Goal: Task Accomplishment & Management: Complete application form

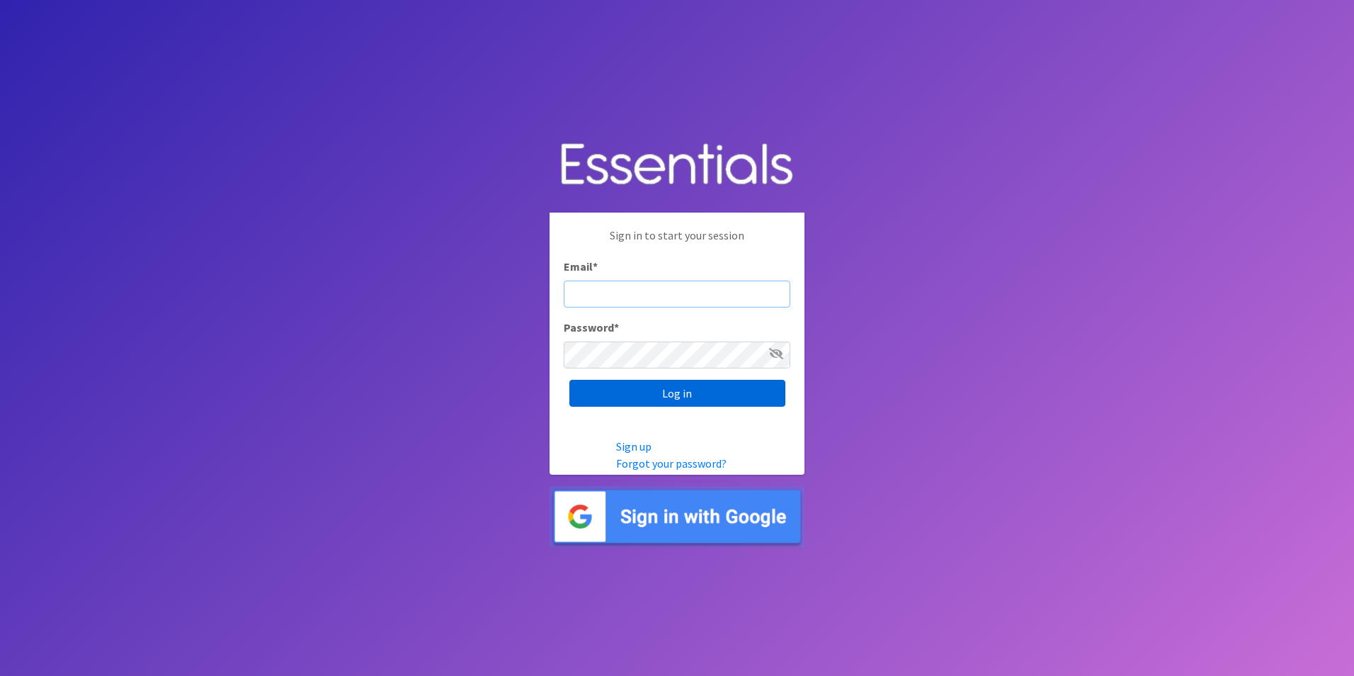
type input "[EMAIL_ADDRESS][DOMAIN_NAME]"
click at [666, 392] on input "Log in" at bounding box center [677, 393] width 216 height 27
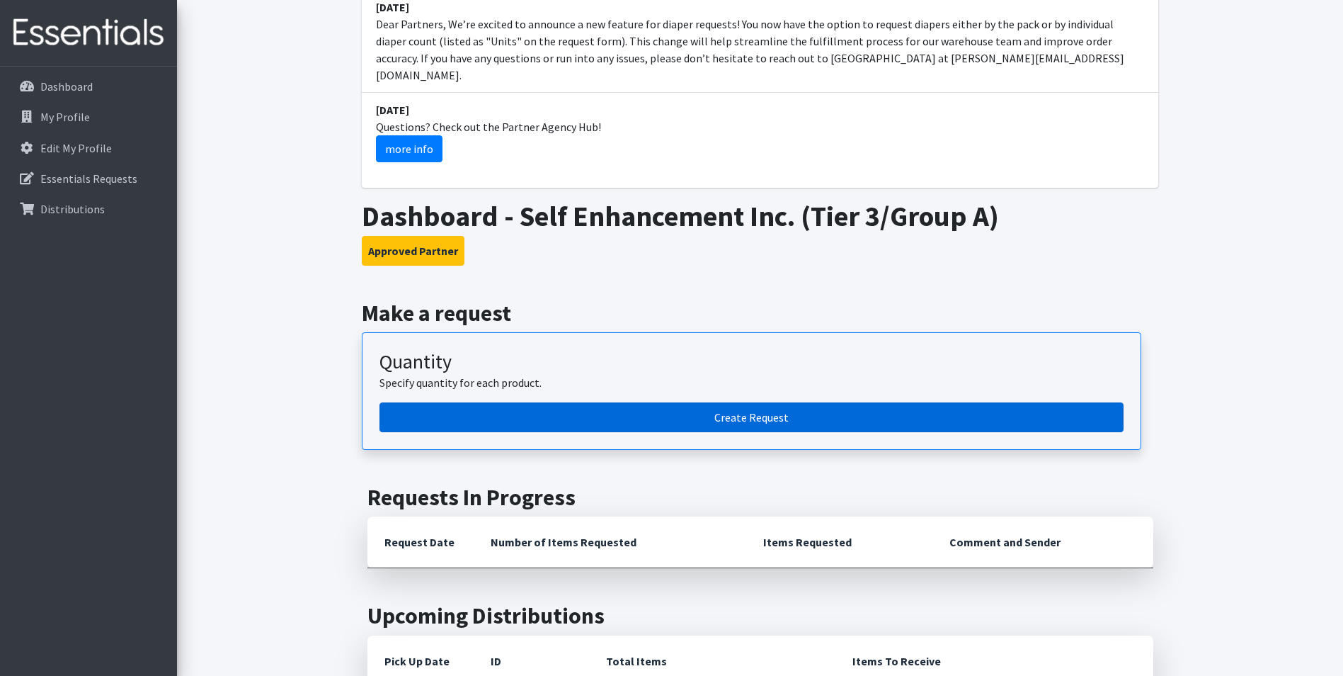
scroll to position [212, 0]
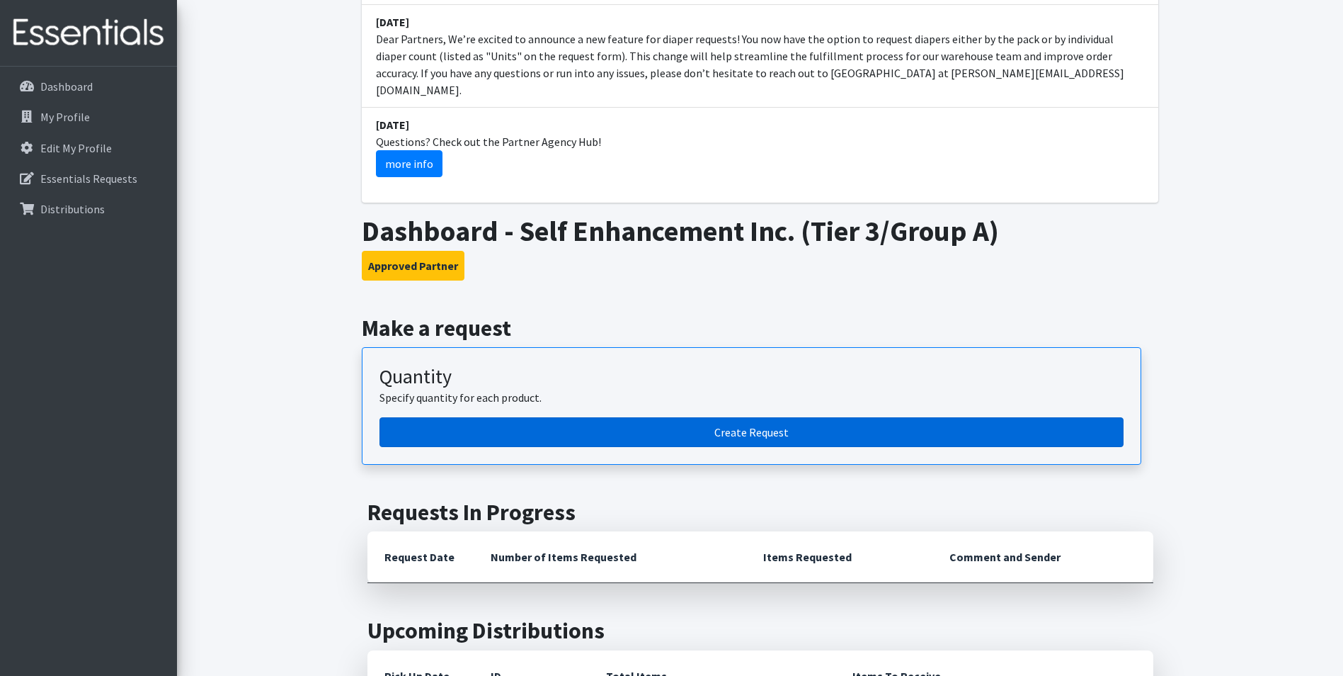
click at [746, 417] on link "Create Request" at bounding box center [752, 432] width 744 height 30
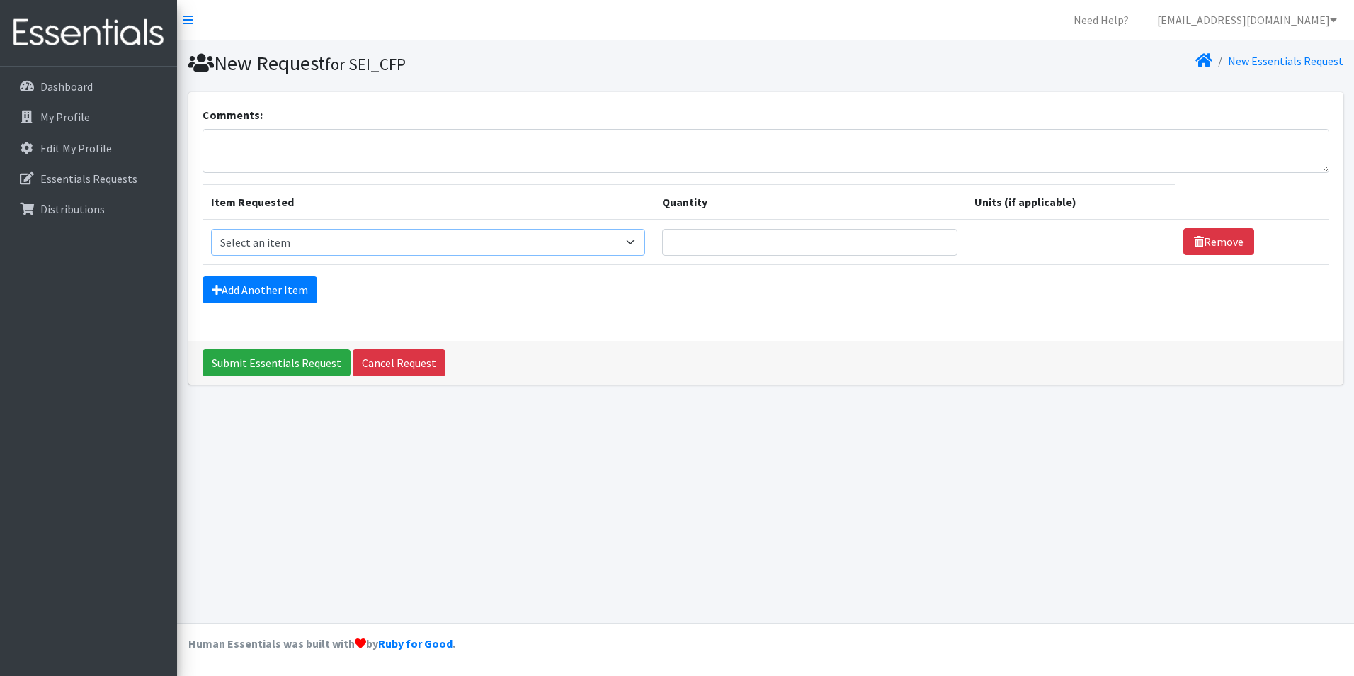
click at [457, 249] on select "Select an item Adult Briefs (Large, approx. 38"-56") Adult Briefs (Medium, appr…" at bounding box center [428, 242] width 434 height 27
select select "1182"
click at [211, 229] on select "Select an item Adult Briefs (Large, approx. 38"-56") Adult Briefs (Medium, appr…" at bounding box center [428, 242] width 434 height 27
click at [852, 249] on input "Quantity" at bounding box center [800, 242] width 290 height 27
click at [918, 246] on input "1" at bounding box center [800, 242] width 290 height 27
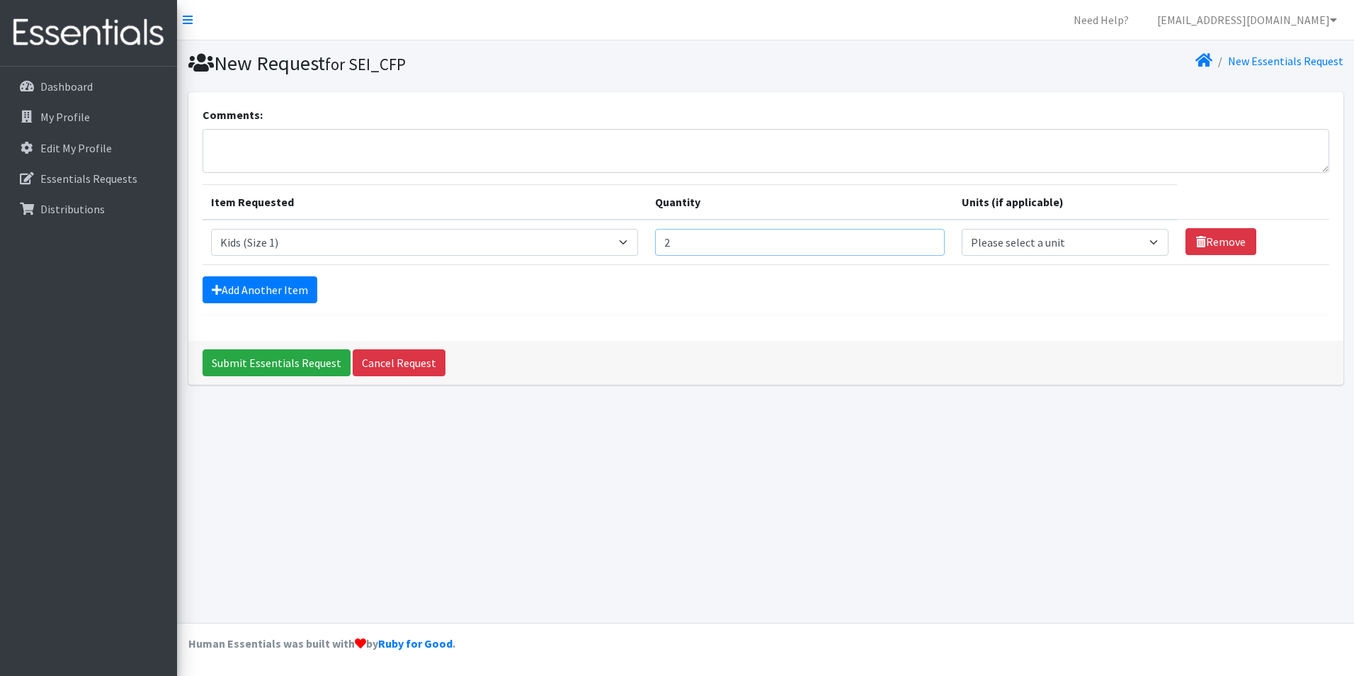
type input "2"
click at [920, 237] on input "2" at bounding box center [800, 242] width 290 height 27
click at [620, 240] on select "Select an item Adult Briefs (Large, approx. 38"-56") Adult Briefs (Medium, appr…" at bounding box center [424, 242] width 427 height 27
click at [628, 245] on select "Select an item Adult Briefs (Large, approx. 38"-56") Adult Briefs (Medium, appr…" at bounding box center [424, 242] width 427 height 27
select select "1161"
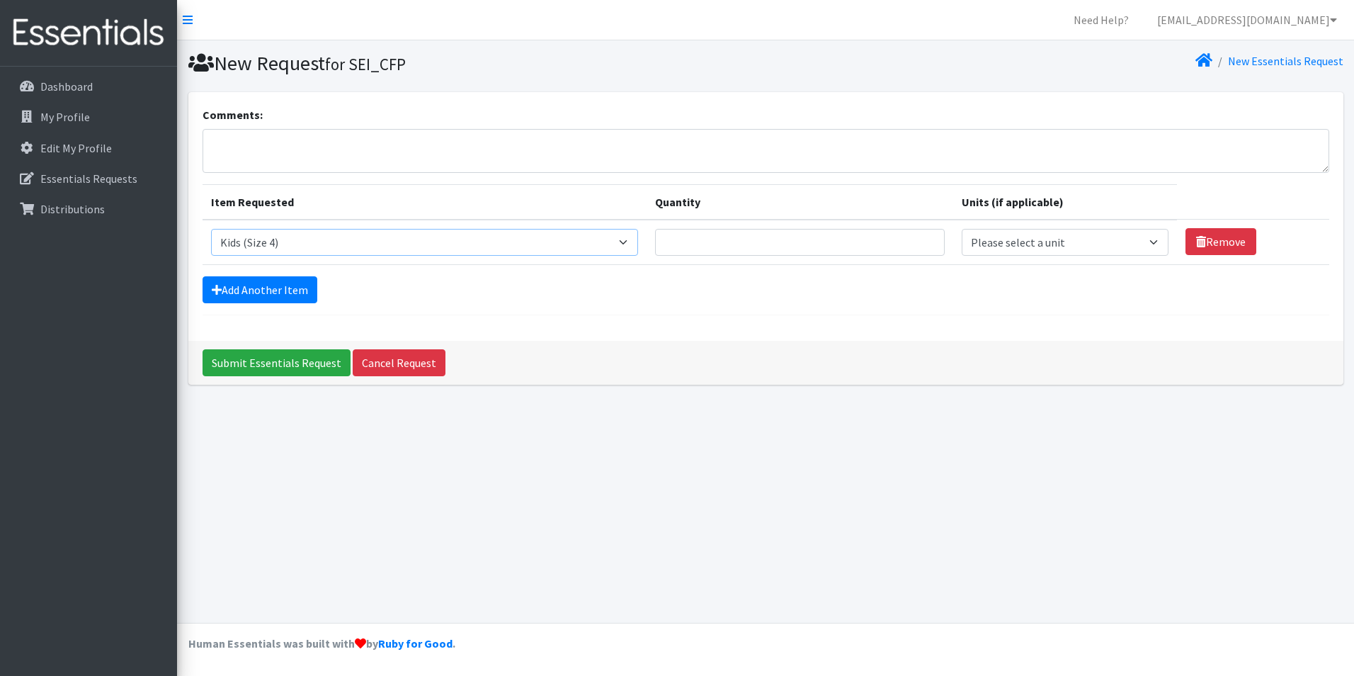
click at [211, 229] on select "Select an item Adult Briefs (Large, approx. 38"-56") Adult Briefs (Medium, appr…" at bounding box center [424, 242] width 427 height 27
click at [888, 244] on input "Quantity" at bounding box center [800, 242] width 290 height 27
click at [921, 249] on input "1" at bounding box center [800, 242] width 290 height 27
click at [926, 239] on input "1" at bounding box center [800, 242] width 290 height 27
type input "2"
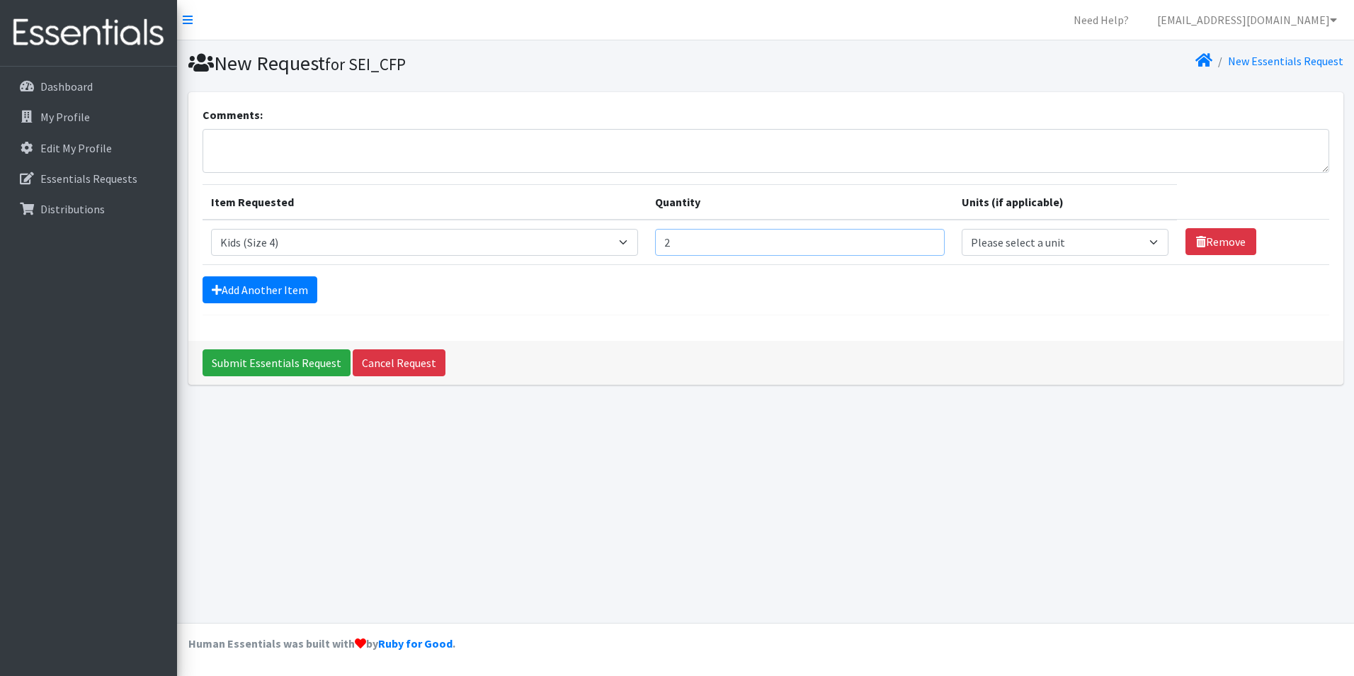
click at [923, 239] on input "2" at bounding box center [800, 242] width 290 height 27
click at [406, 365] on link "Cancel Request" at bounding box center [399, 362] width 93 height 27
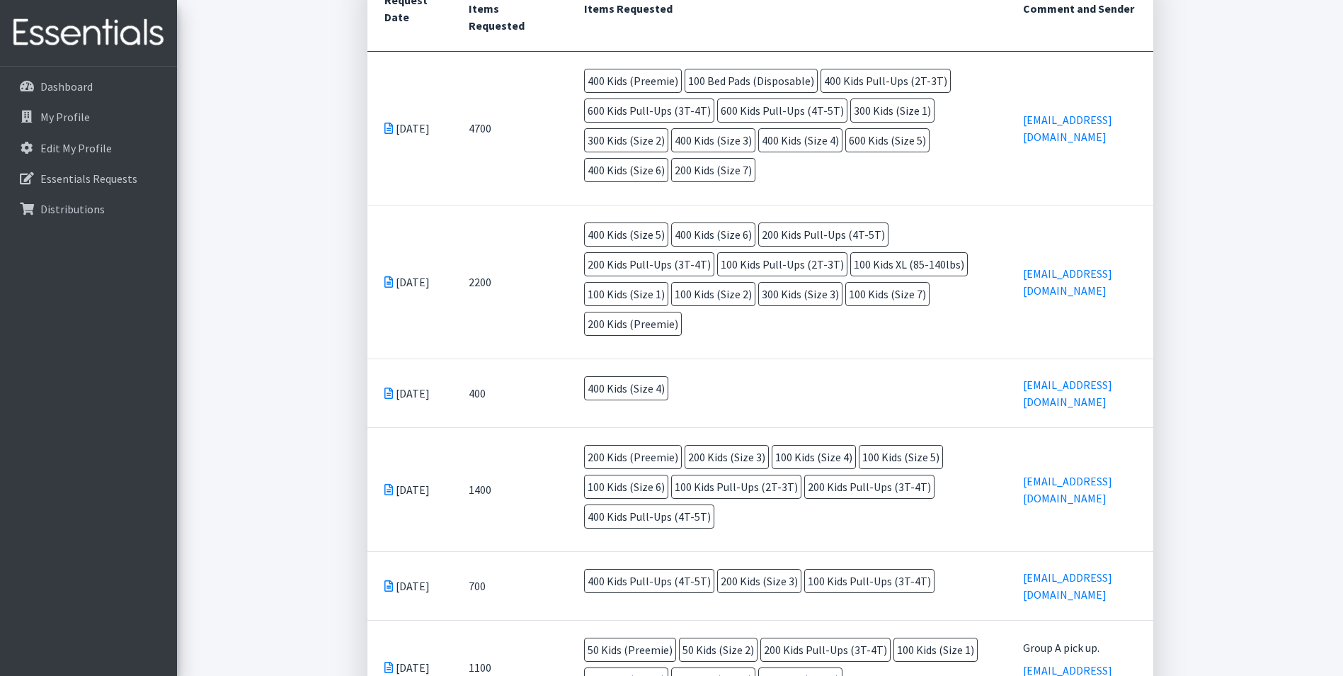
scroll to position [354, 0]
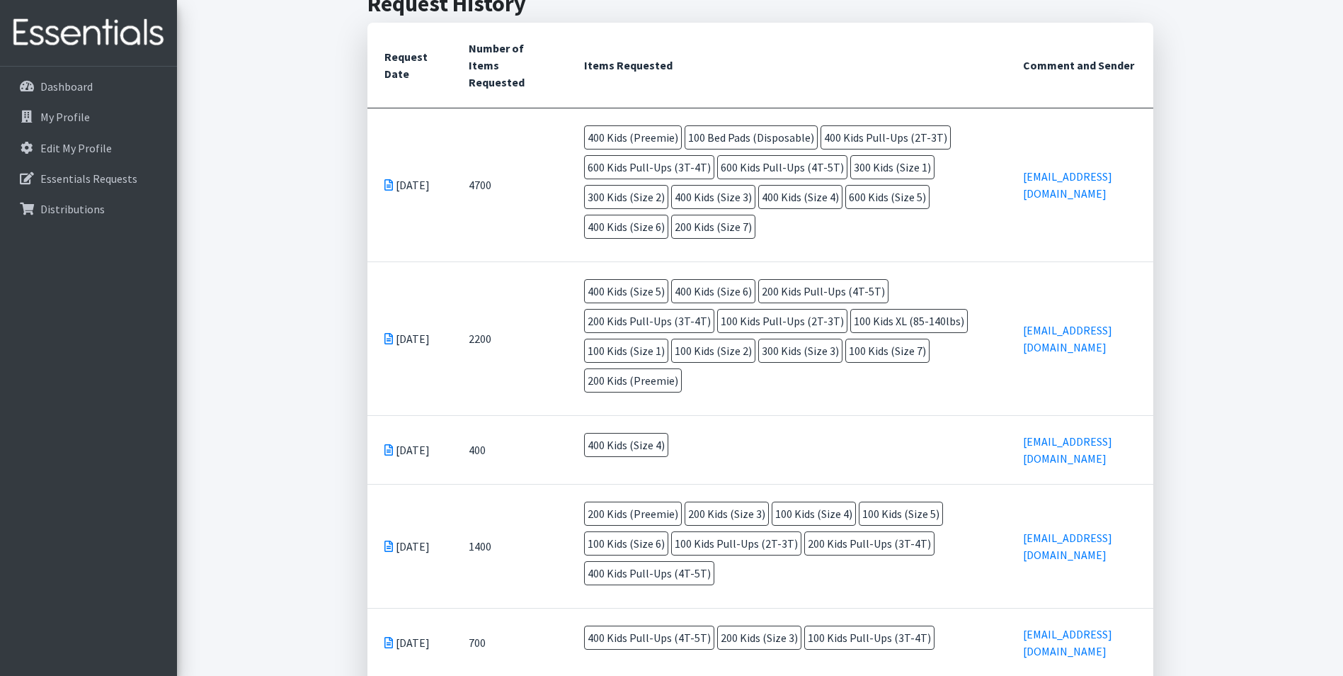
click at [796, 203] on span "400 Kids (Size 4)" at bounding box center [800, 197] width 84 height 24
click at [632, 443] on span "400 Kids (Size 4)" at bounding box center [626, 445] width 84 height 24
click at [40, 74] on link "Dashboard" at bounding box center [89, 86] width 166 height 28
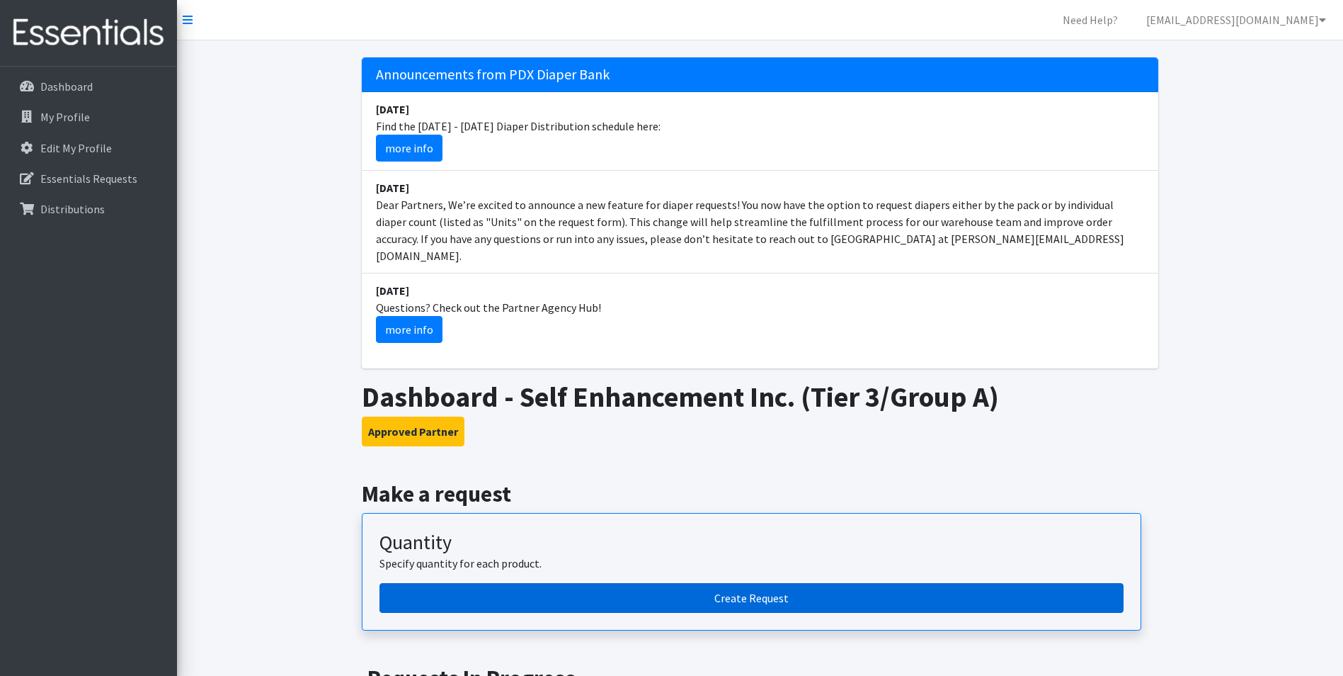
click at [832, 583] on link "Create Request" at bounding box center [752, 598] width 744 height 30
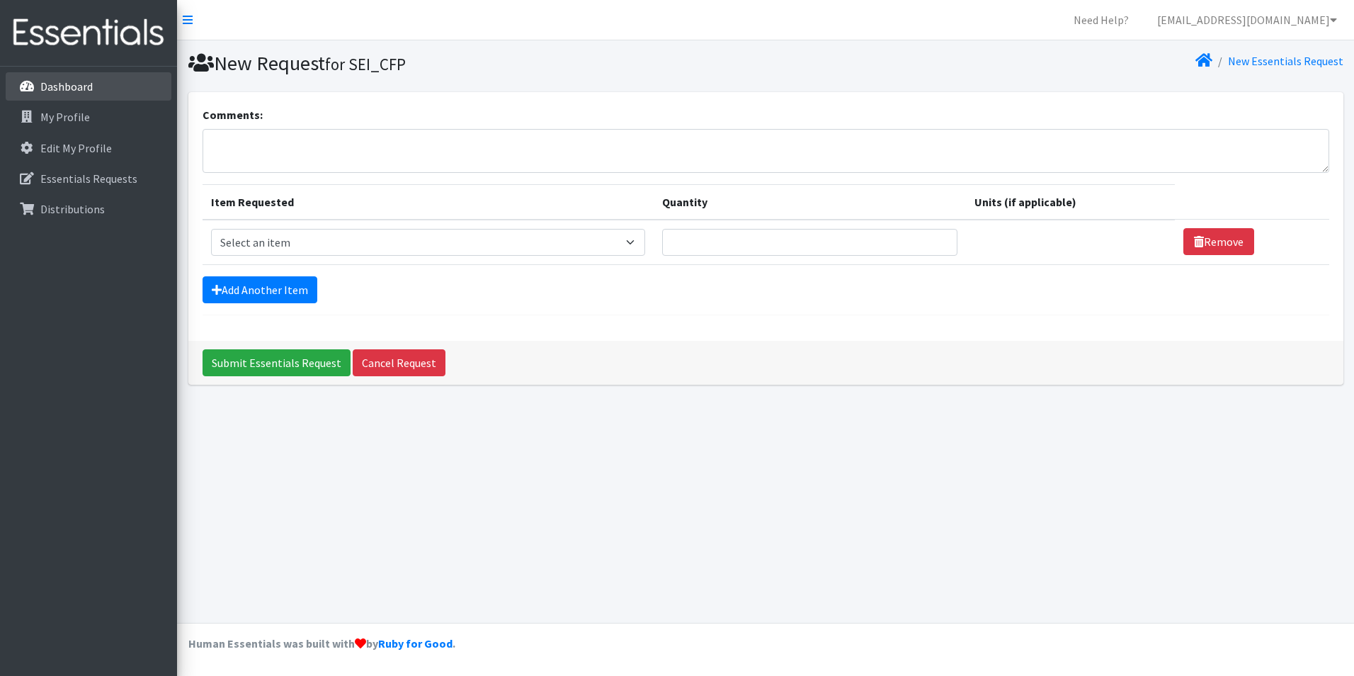
click at [62, 81] on p "Dashboard" at bounding box center [66, 86] width 52 height 14
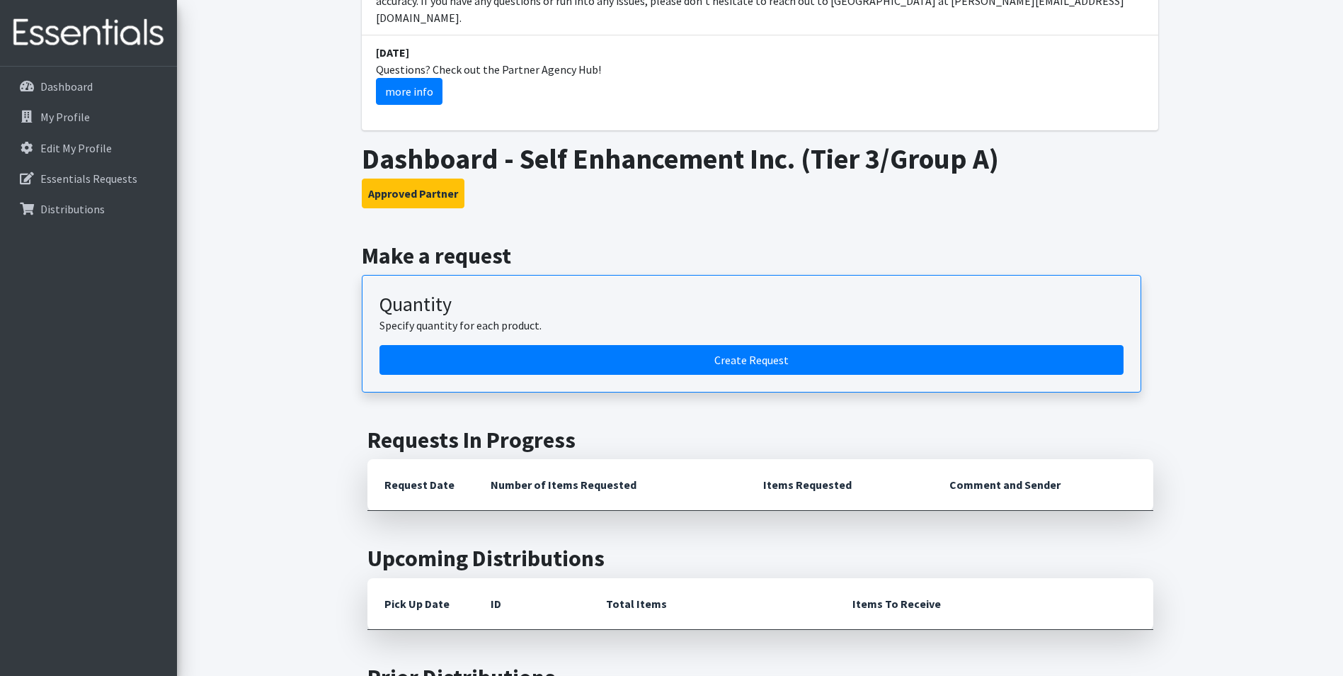
scroll to position [212, 0]
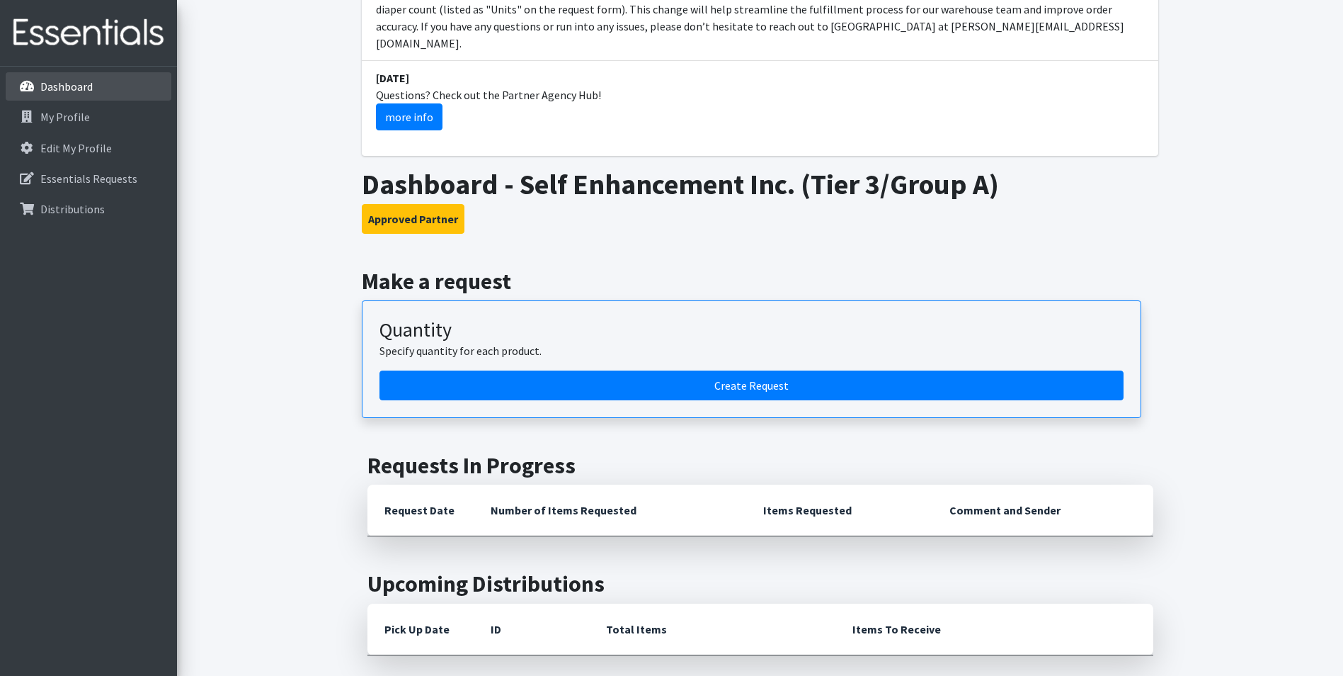
click at [74, 86] on p "Dashboard" at bounding box center [66, 86] width 52 height 14
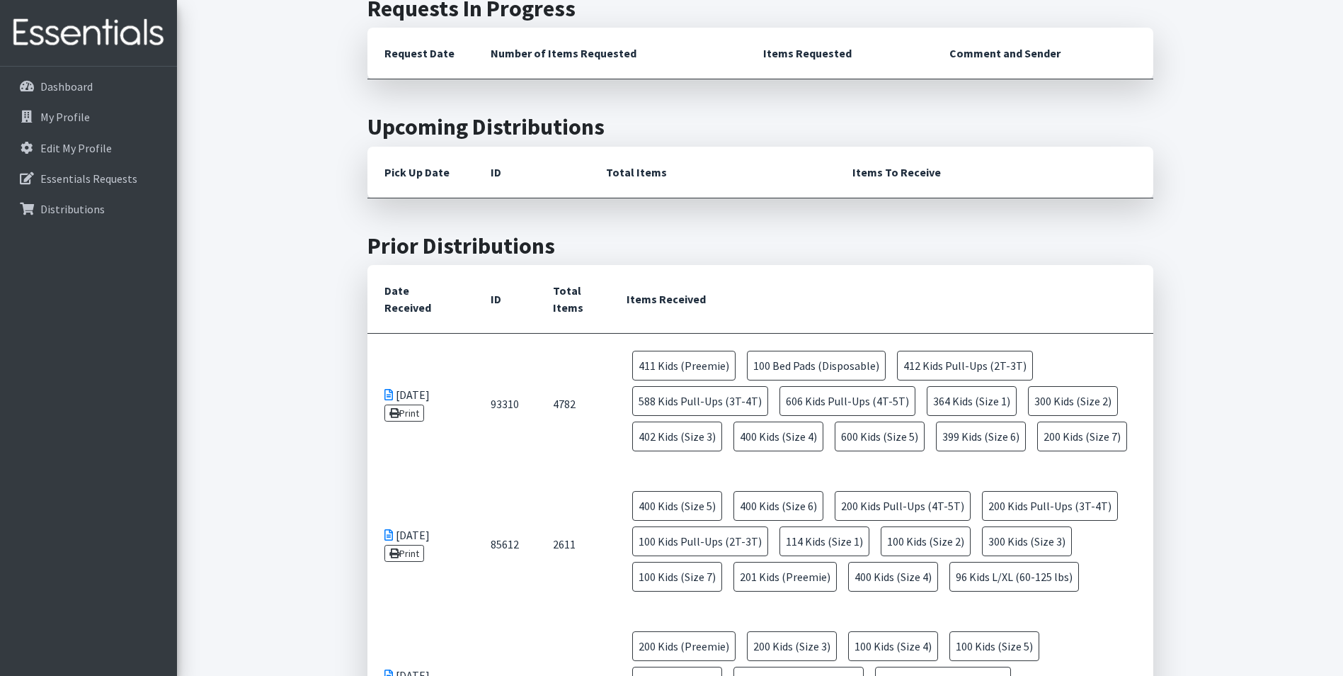
scroll to position [779, 0]
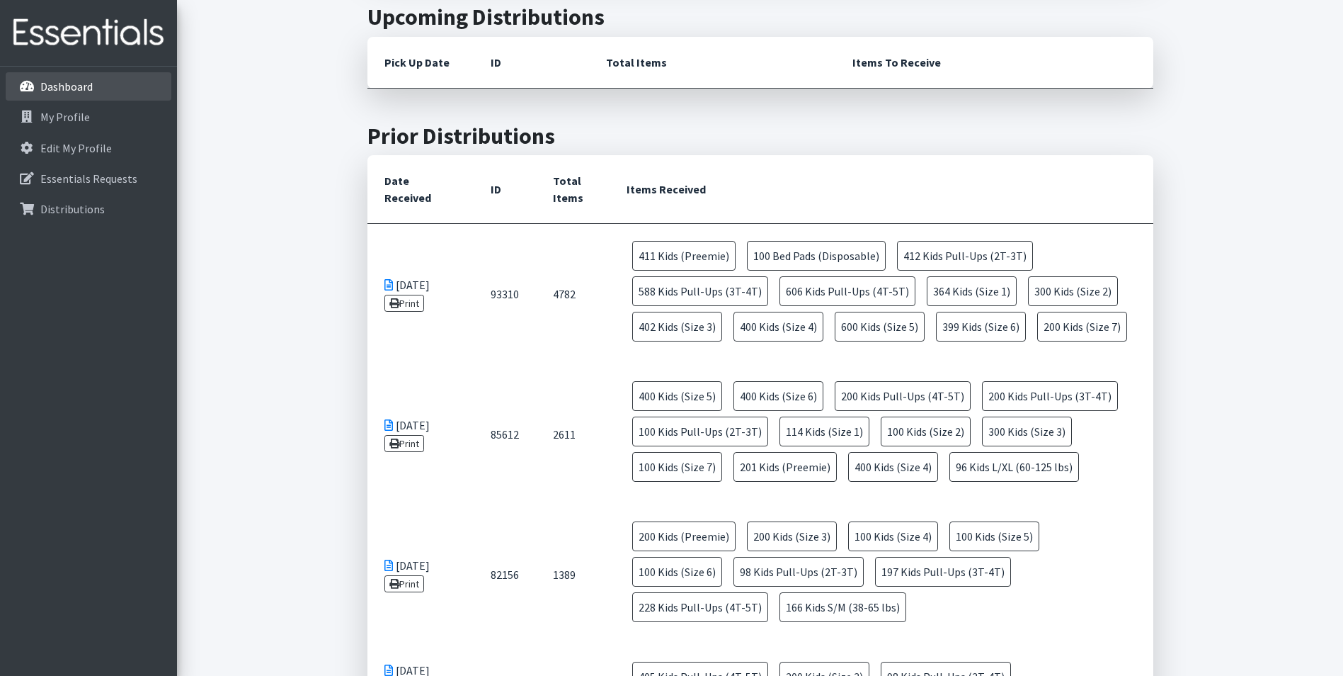
click at [47, 83] on p "Dashboard" at bounding box center [66, 86] width 52 height 14
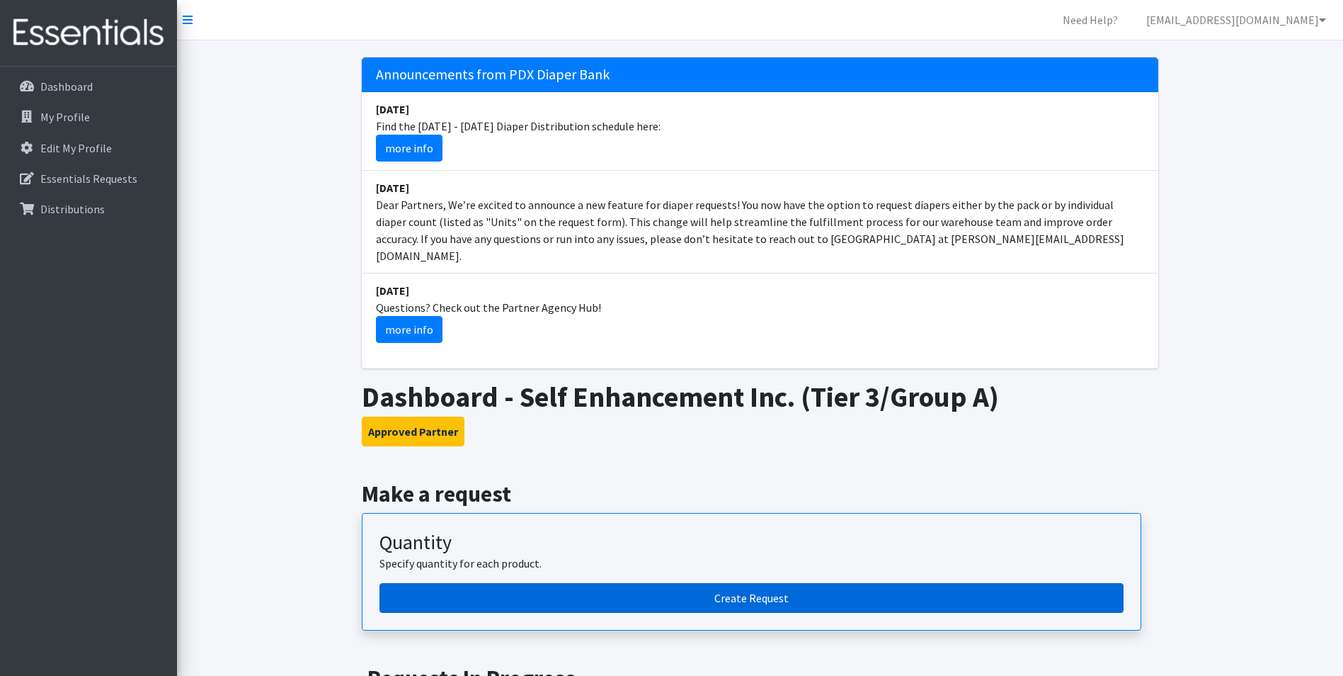
click at [676, 583] on link "Create Request" at bounding box center [752, 598] width 744 height 30
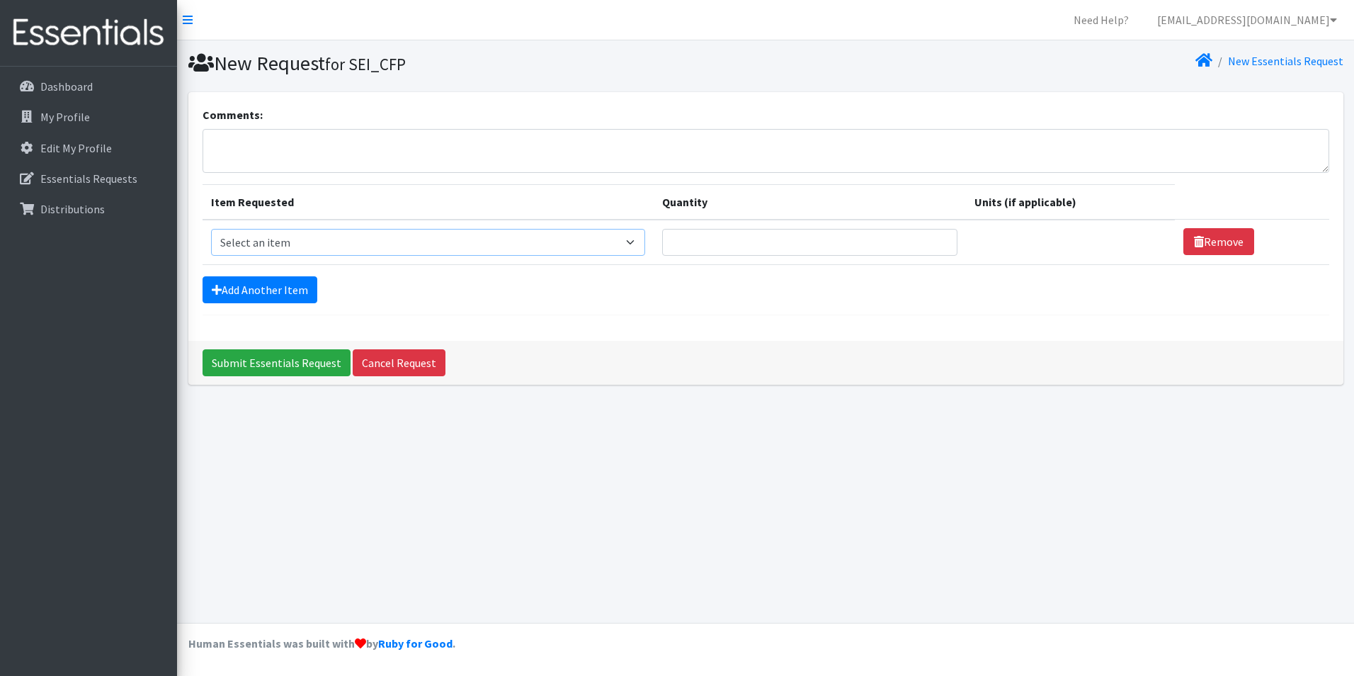
click at [436, 249] on select "Select an item Adult Briefs (Large, approx. 38"-56") Adult Briefs (Medium, appr…" at bounding box center [428, 242] width 434 height 27
select select "1161"
click at [211, 229] on select "Select an item Adult Briefs (Large, approx. 38"-56") Adult Briefs (Medium, appr…" at bounding box center [428, 242] width 434 height 27
click at [889, 240] on input "Quantity" at bounding box center [800, 242] width 290 height 27
click at [807, 241] on input "Quantity" at bounding box center [800, 242] width 290 height 27
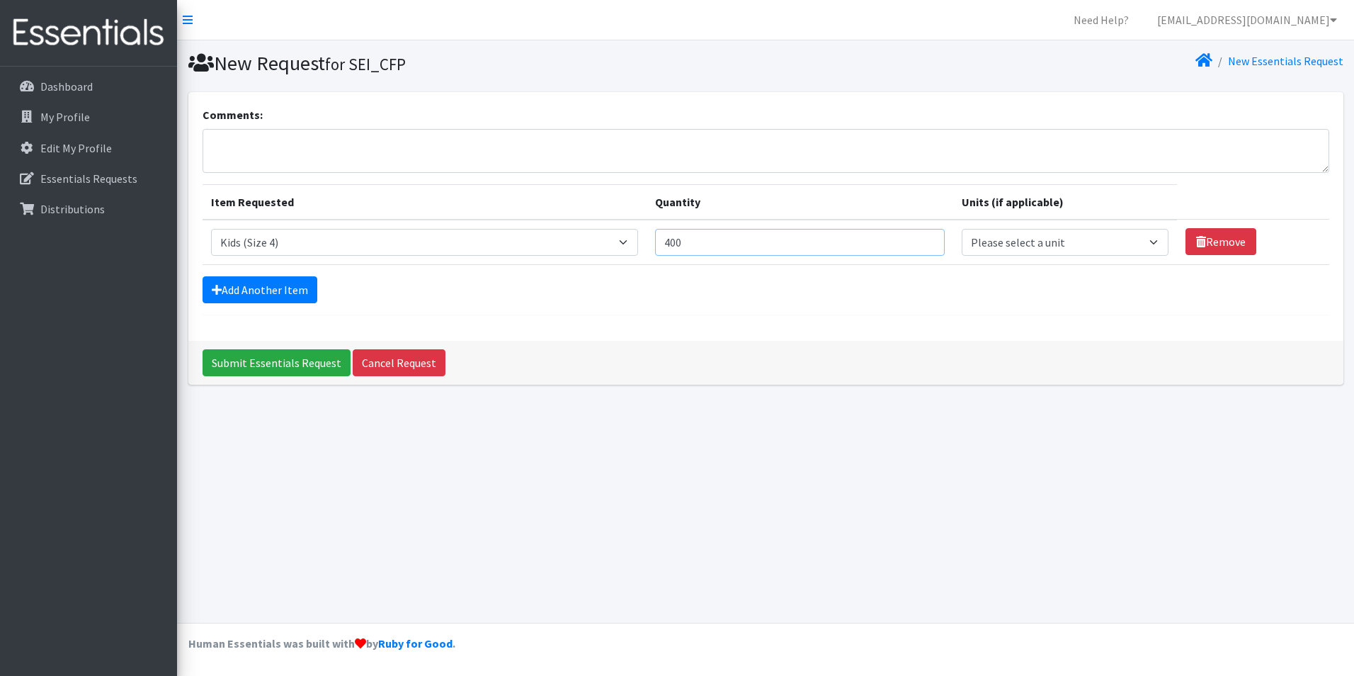
type input "400"
click at [1122, 244] on select "Please select a unit units packs" at bounding box center [1065, 242] width 207 height 27
select select "pack"
click at [962, 229] on select "Please select a unit units packs" at bounding box center [1065, 242] width 207 height 27
click at [267, 290] on link "Add Another Item" at bounding box center [260, 289] width 115 height 27
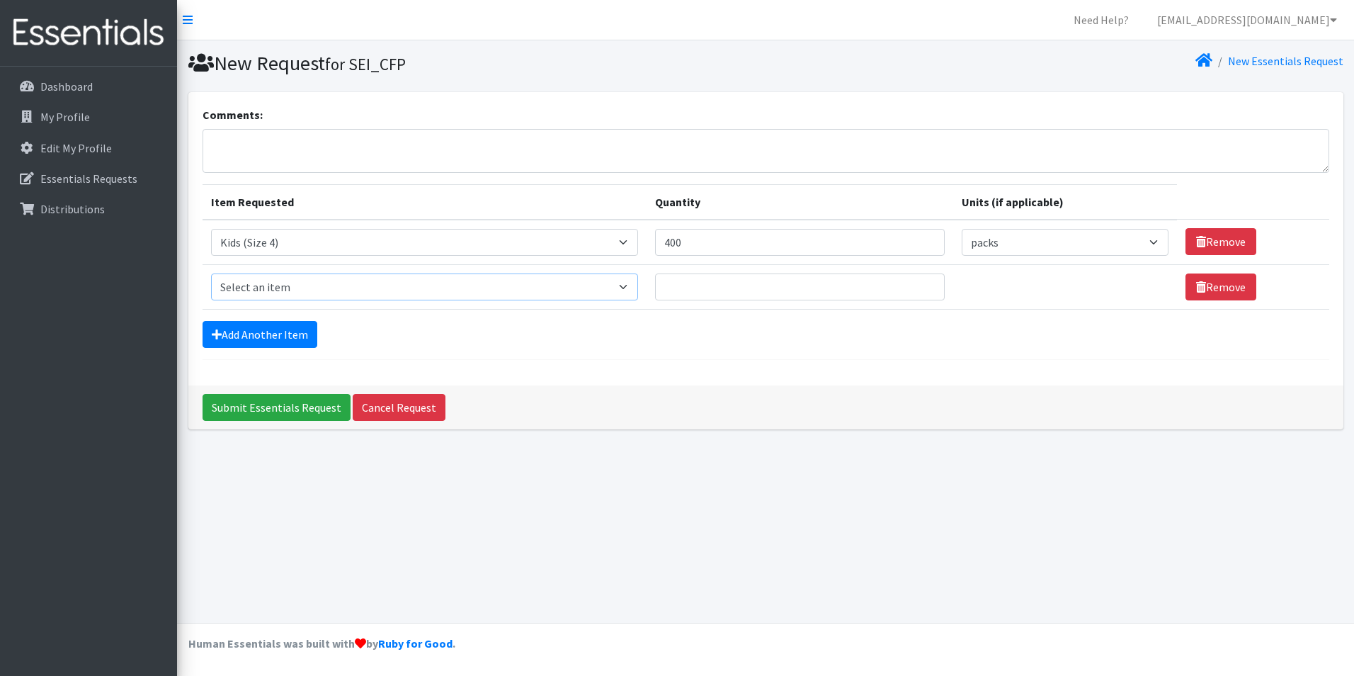
click at [314, 286] on select "Select an item Adult Briefs (Large, approx. 38"-56") Adult Briefs (Medium, appr…" at bounding box center [424, 286] width 427 height 27
select select "1162"
click at [211, 273] on select "Select an item Adult Briefs (Large, approx. 38"-56") Adult Briefs (Medium, appr…" at bounding box center [424, 286] width 427 height 27
click at [770, 292] on input "Quantity" at bounding box center [800, 286] width 290 height 27
type input "600"
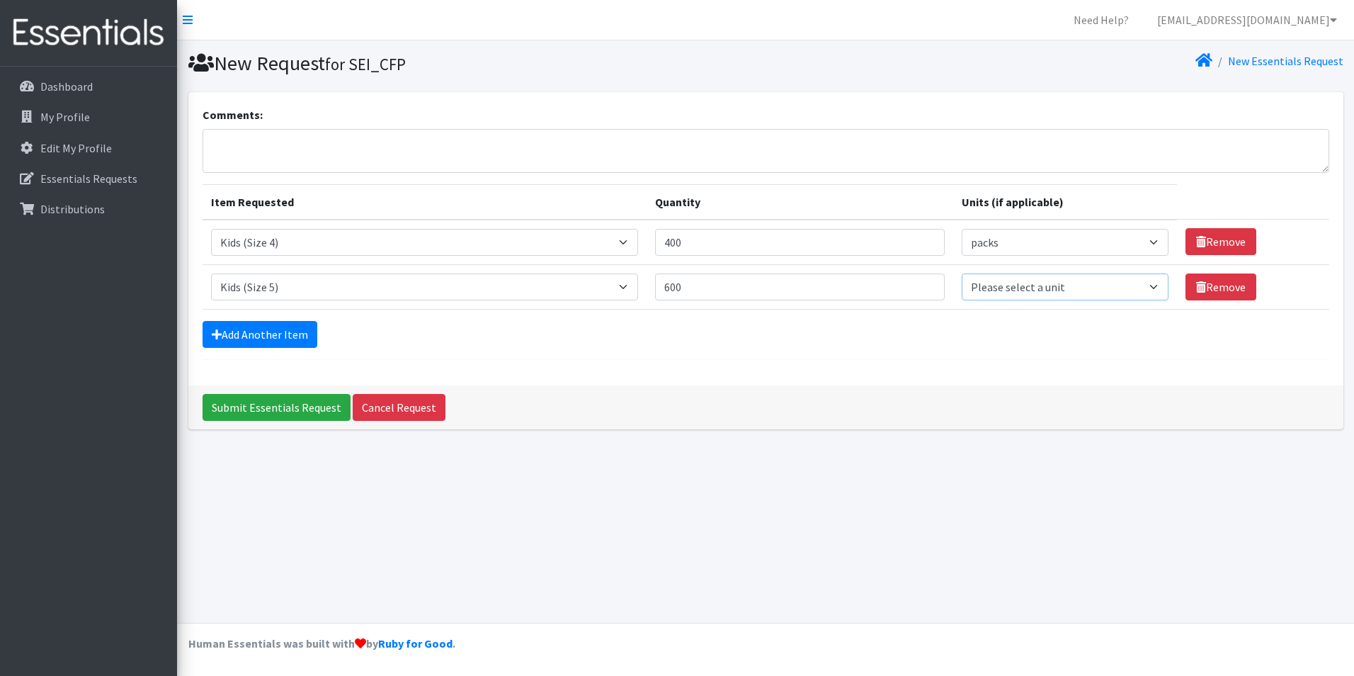
click at [1011, 275] on select "Please select a unit units packs" at bounding box center [1065, 286] width 207 height 27
click at [1011, 288] on select "Please select a unit units packs" at bounding box center [1065, 286] width 207 height 27
select select "pack"
click at [962, 273] on select "Please select a unit units packs" at bounding box center [1065, 286] width 207 height 27
click at [240, 333] on link "Add Another Item" at bounding box center [260, 334] width 115 height 27
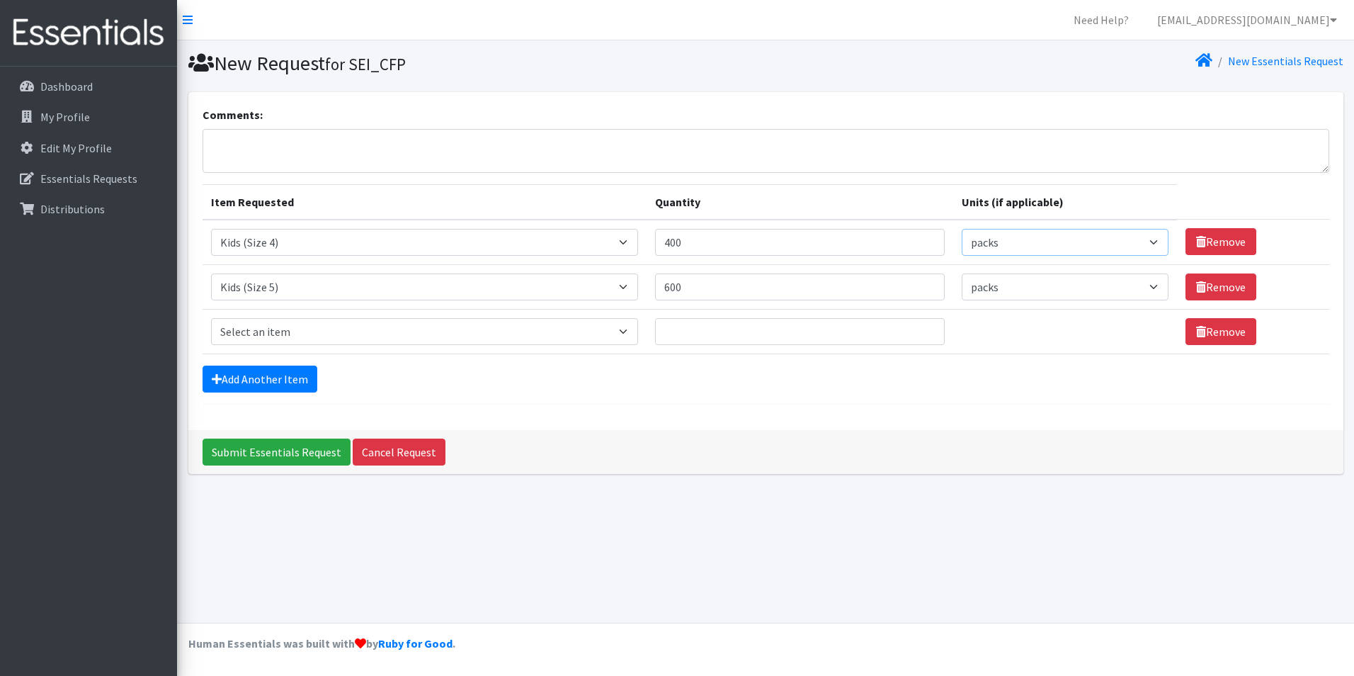
click at [1013, 236] on select "Please select a unit units packs" at bounding box center [1065, 242] width 207 height 27
click at [417, 449] on link "Cancel Request" at bounding box center [399, 451] width 93 height 27
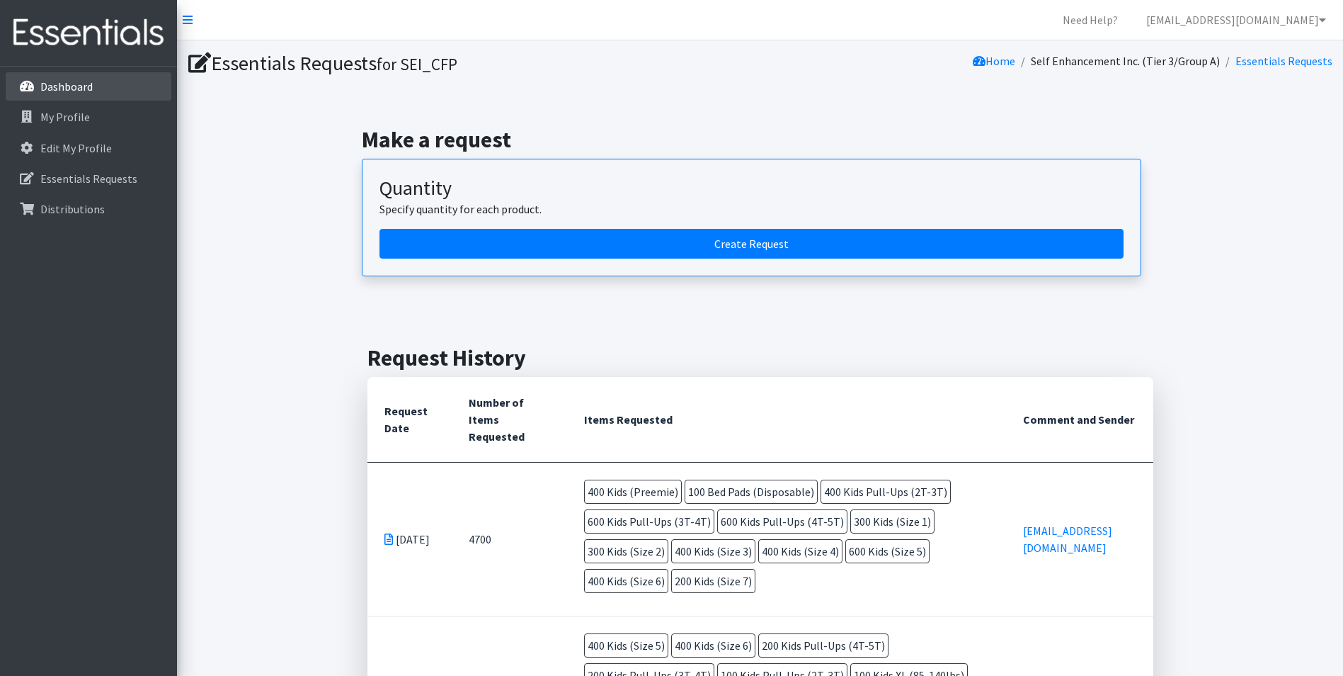
click at [58, 97] on link "Dashboard" at bounding box center [89, 86] width 166 height 28
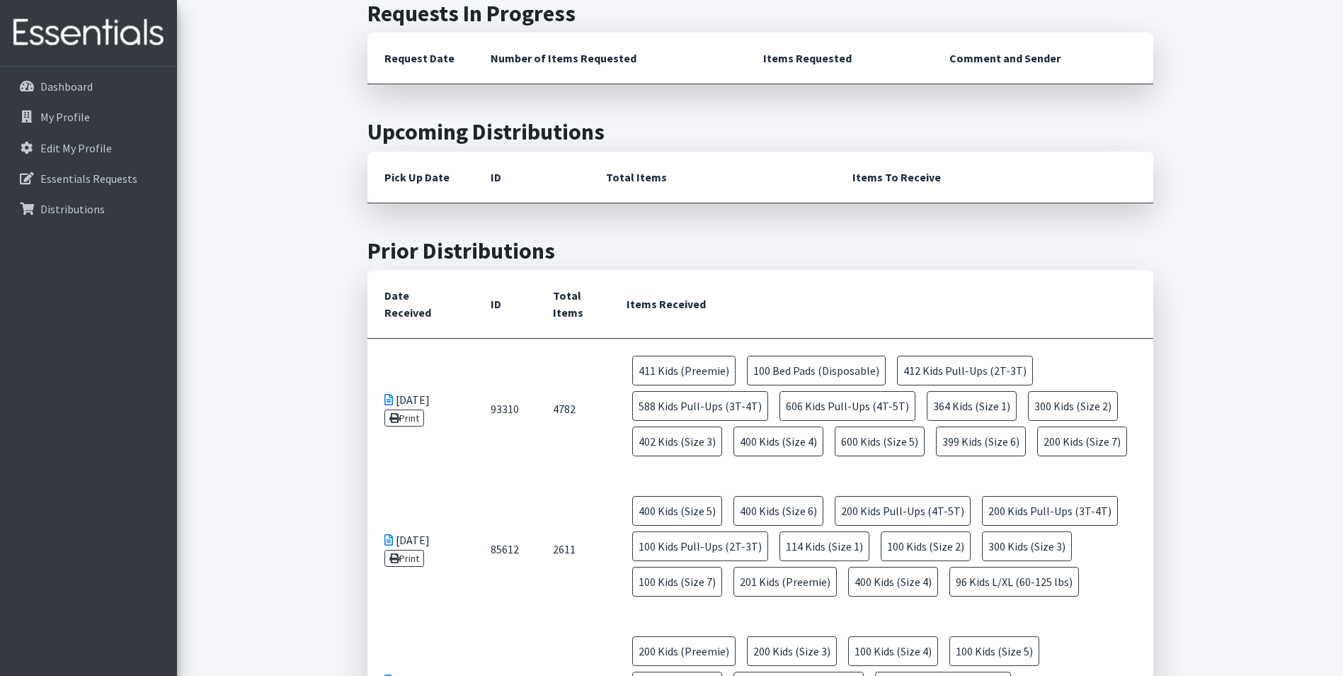
scroll to position [779, 0]
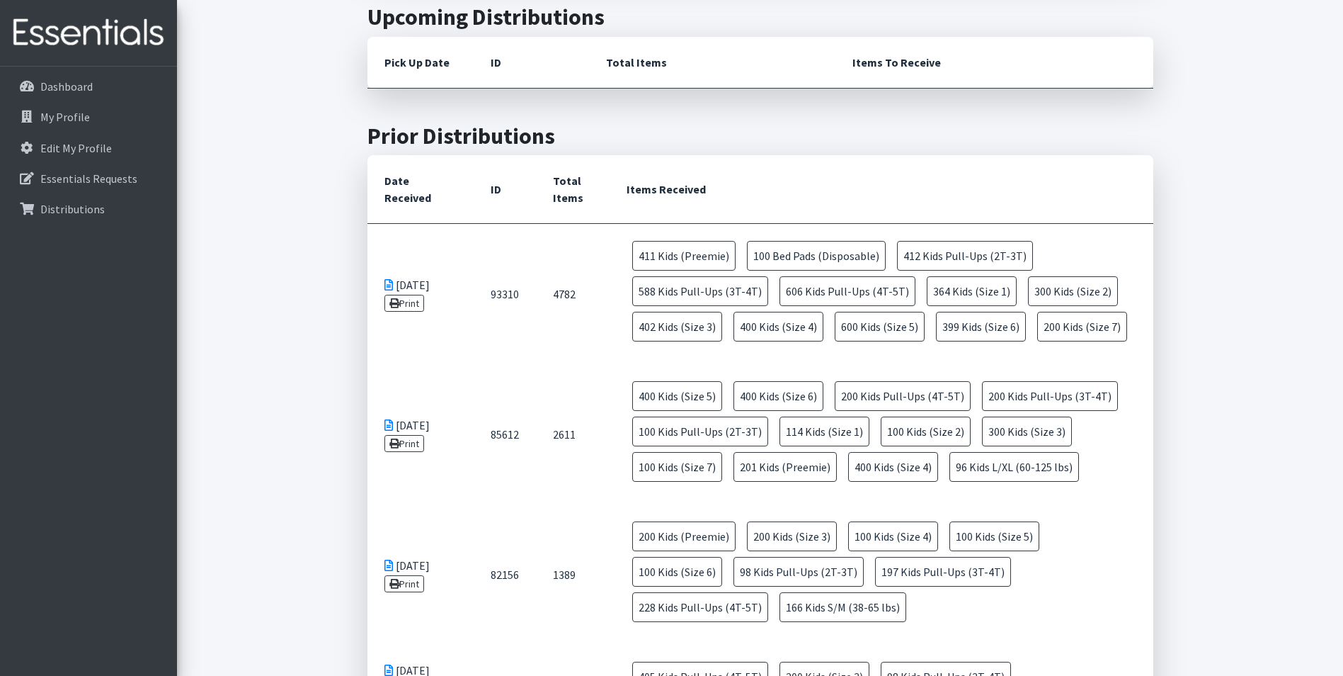
click at [1003, 241] on span "412 Kids Pull-Ups (2T-3T)" at bounding box center [965, 256] width 136 height 30
click at [400, 295] on link "Print" at bounding box center [405, 303] width 40 height 17
click at [64, 95] on link "Dashboard" at bounding box center [89, 86] width 166 height 28
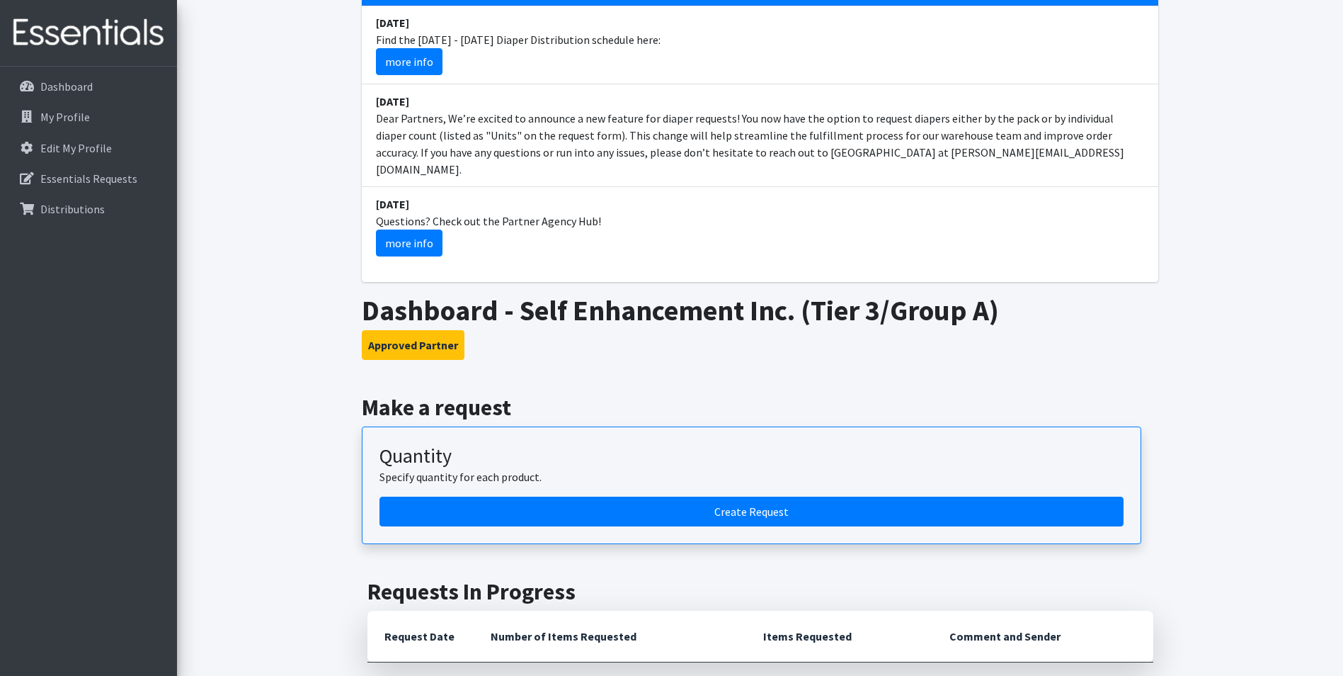
scroll to position [212, 0]
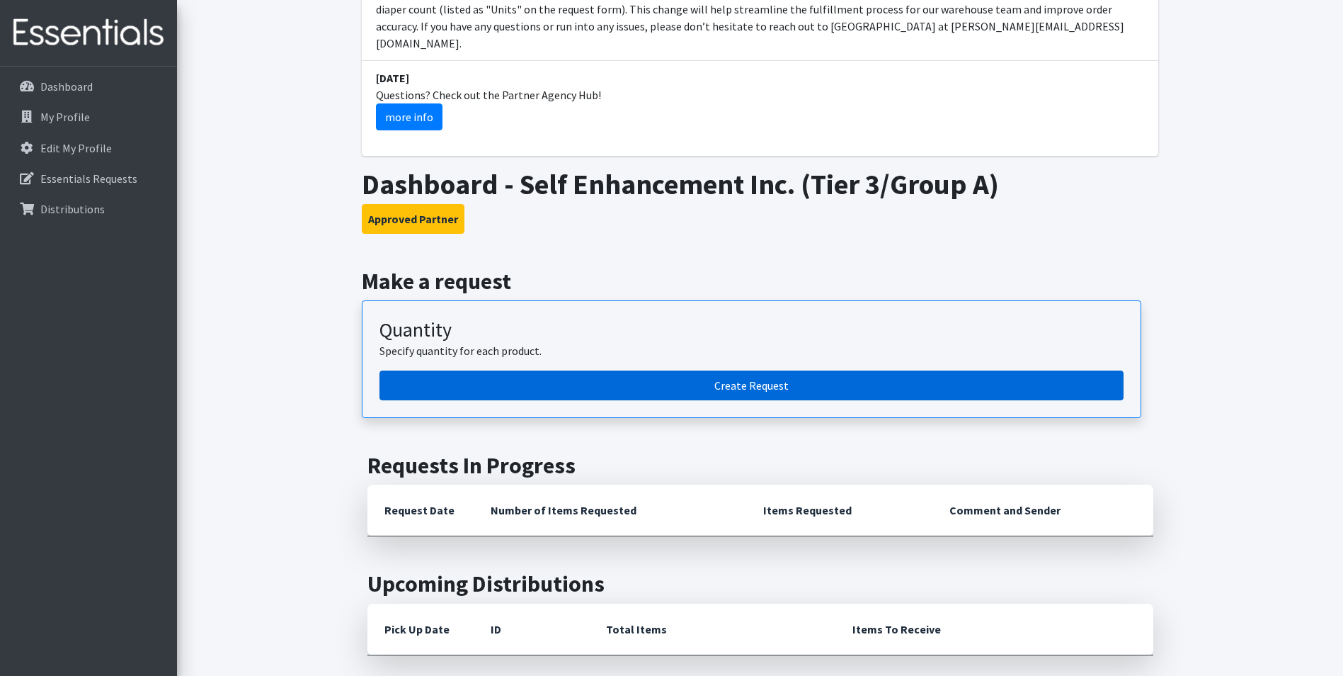
click at [746, 373] on link "Create Request" at bounding box center [752, 385] width 744 height 30
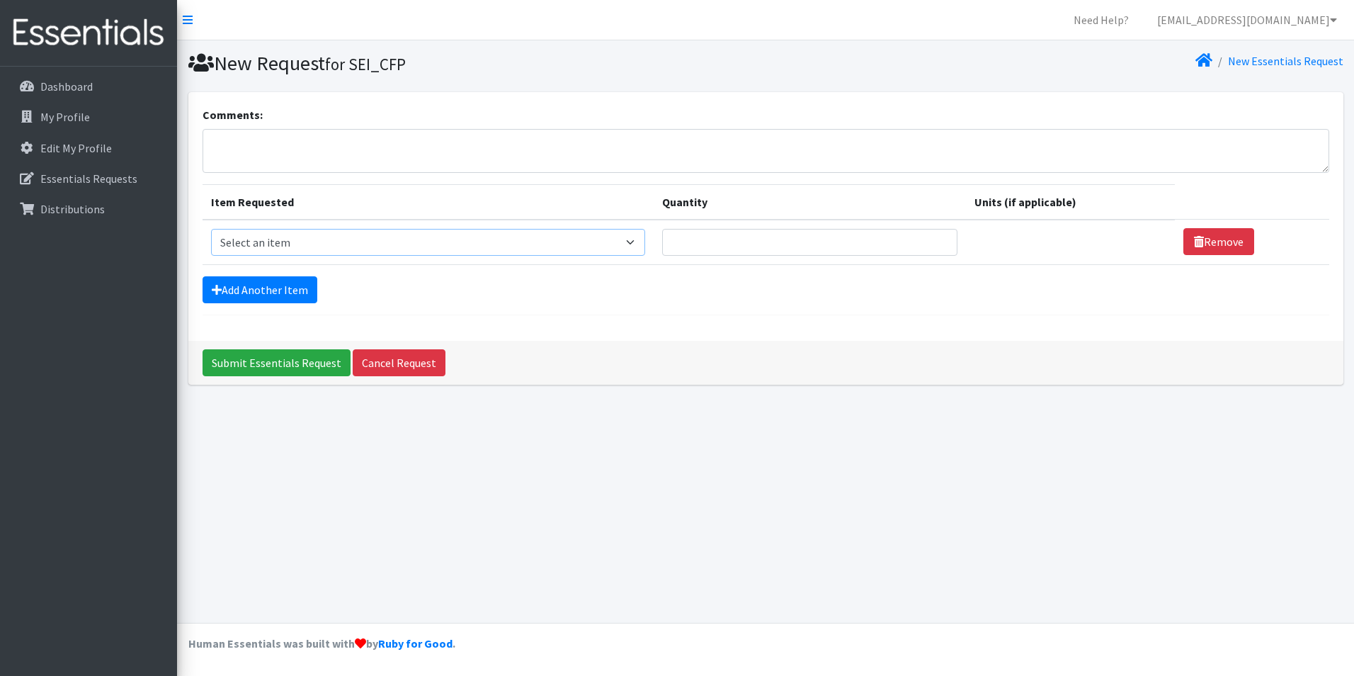
click at [601, 237] on select "Select an item Adult Briefs (Large, approx. 38"-56") Adult Briefs (Medium, appr…" at bounding box center [428, 242] width 434 height 27
select select "1161"
click at [211, 229] on select "Select an item Adult Briefs (Large, approx. 38"-56") Adult Briefs (Medium, appr…" at bounding box center [428, 242] width 434 height 27
click at [734, 231] on input "Quantity" at bounding box center [800, 242] width 290 height 27
type input "400"
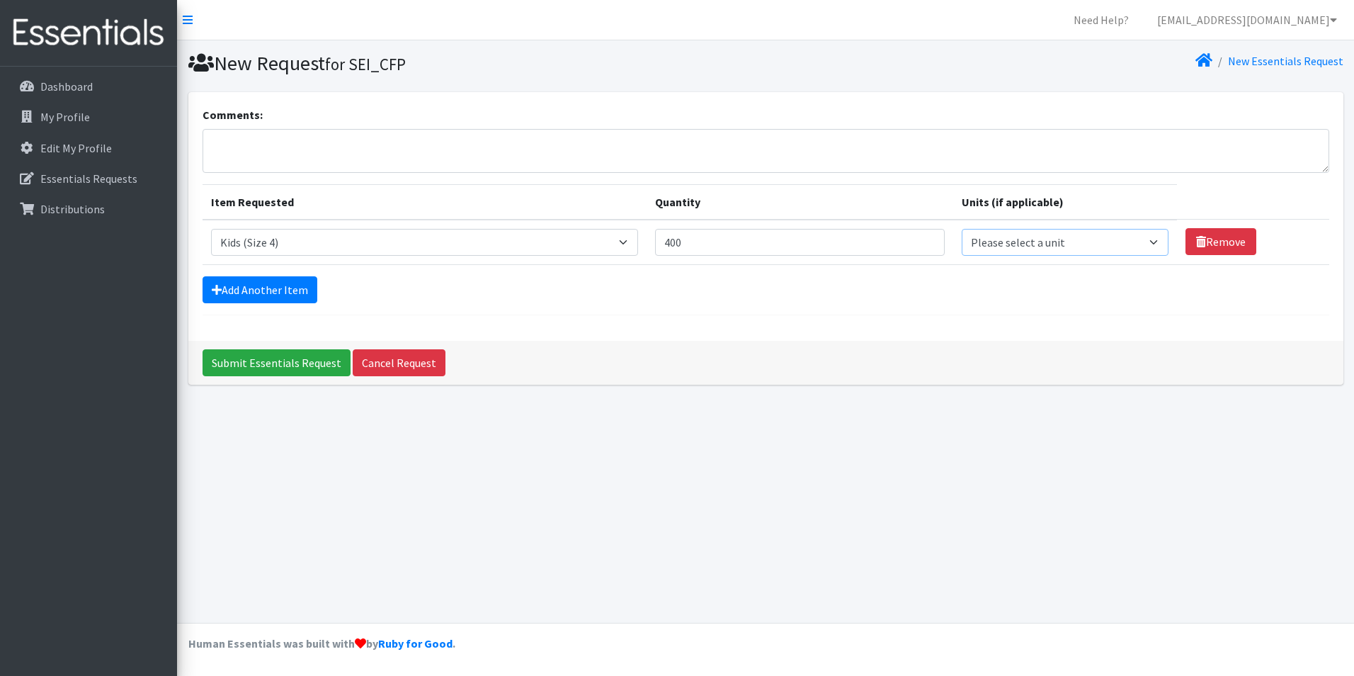
click at [1141, 237] on select "Please select a unit units packs" at bounding box center [1065, 242] width 207 height 27
select select
click at [962, 229] on select "Please select a unit units packs" at bounding box center [1065, 242] width 207 height 27
click at [266, 292] on link "Add Another Item" at bounding box center [260, 289] width 115 height 27
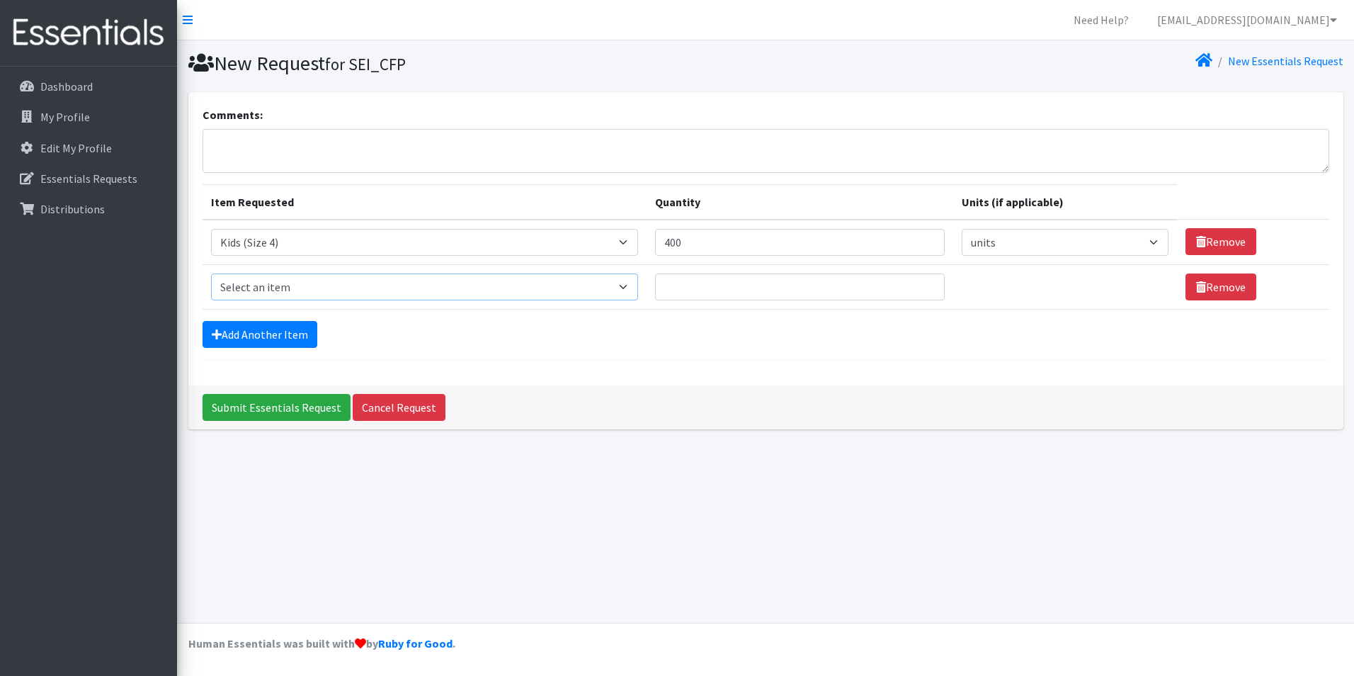
click at [394, 285] on select "Select an item Adult Briefs (Large, approx. 38"-56") Adult Briefs (Medium, appr…" at bounding box center [424, 286] width 427 height 27
select select "1162"
click at [211, 273] on select "Select an item Adult Briefs (Large, approx. 38"-56") Adult Briefs (Medium, appr…" at bounding box center [424, 286] width 427 height 27
click at [766, 284] on input "Quantity" at bounding box center [800, 286] width 290 height 27
type input "600"
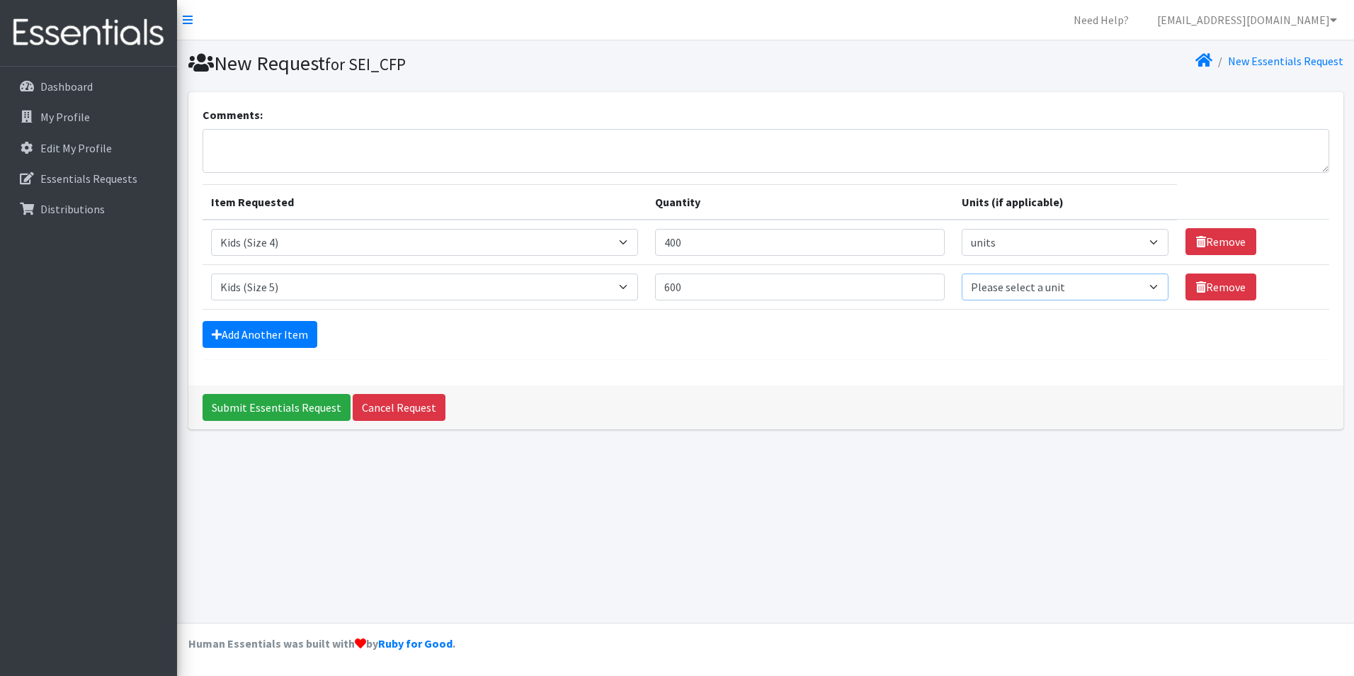
click at [1085, 280] on select "Please select a unit units packs" at bounding box center [1065, 286] width 207 height 27
select select
click at [962, 273] on select "Please select a unit units packs" at bounding box center [1065, 286] width 207 height 27
click at [289, 333] on link "Add Another Item" at bounding box center [260, 334] width 115 height 27
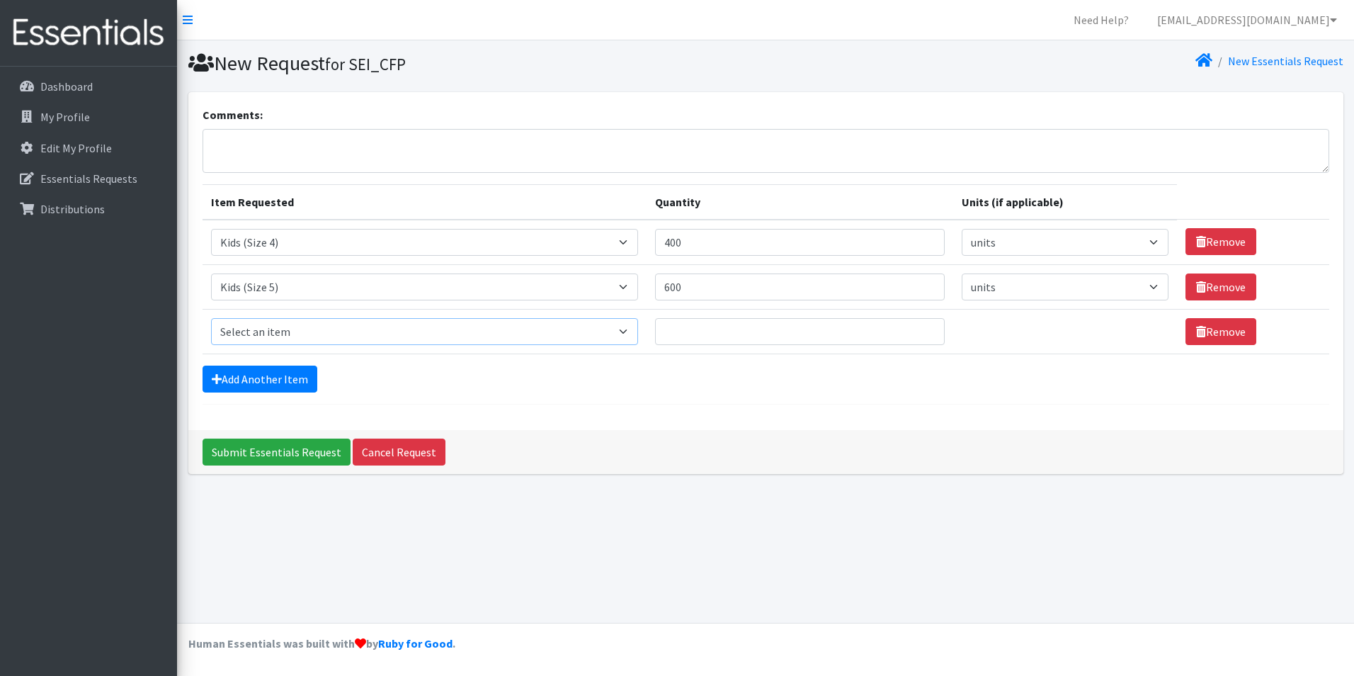
click at [542, 319] on select "Select an item Adult Briefs (Large, approx. 38"-56") Adult Briefs (Medium, appr…" at bounding box center [424, 331] width 427 height 27
select select "1631"
click at [211, 318] on select "Select an item Adult Briefs (Large, approx. 38"-56") Adult Briefs (Medium, appr…" at bounding box center [424, 331] width 427 height 27
click at [826, 324] on input "Quantity" at bounding box center [800, 331] width 290 height 27
type input "300"
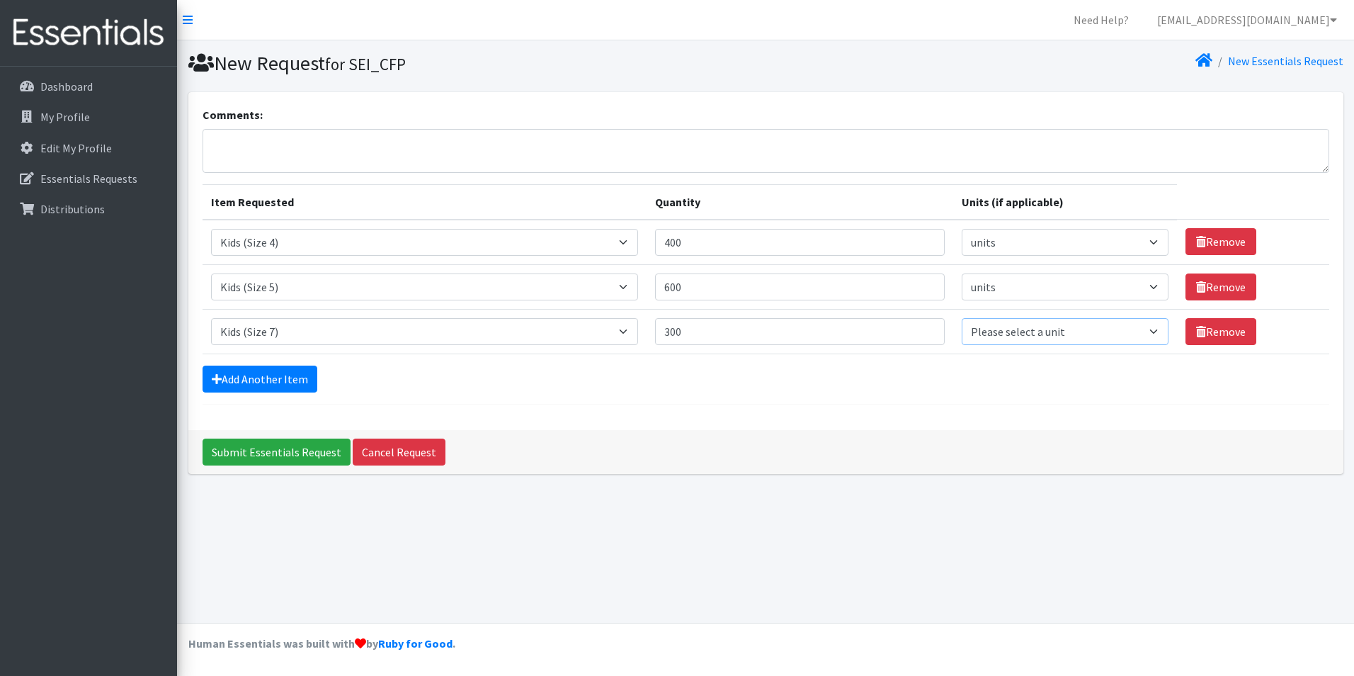
click at [1041, 336] on select "Please select a unit units packs" at bounding box center [1065, 331] width 207 height 27
select select
click at [962, 318] on select "Please select a unit units packs" at bounding box center [1065, 331] width 207 height 27
click at [288, 330] on select "Select an item Adult Briefs (Large, approx. 38"-56") Adult Briefs (Medium, appr…" at bounding box center [424, 331] width 427 height 27
select select "1164"
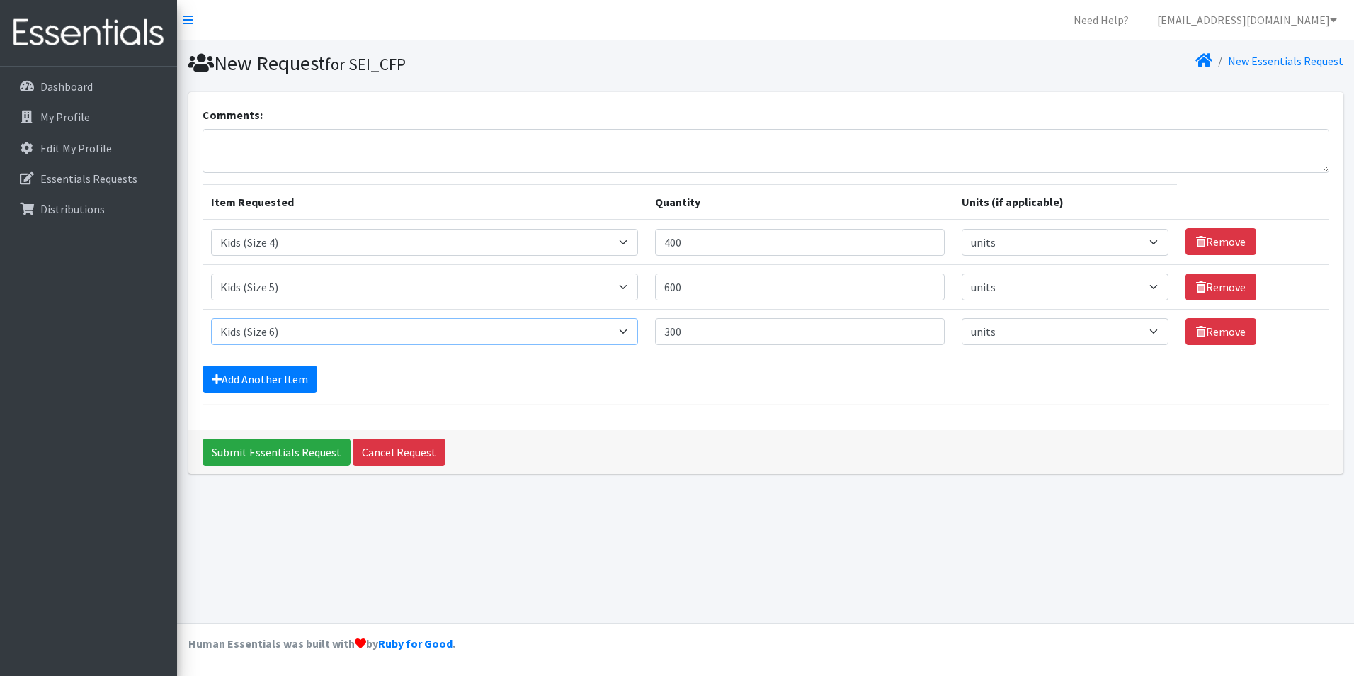
click at [211, 318] on select "Select an item Adult Briefs (Large, approx. 38"-56") Adult Briefs (Medium, appr…" at bounding box center [424, 331] width 427 height 27
click at [1025, 334] on select "Please select a unit units packs" at bounding box center [1065, 331] width 207 height 27
click at [698, 326] on input "300" at bounding box center [800, 331] width 290 height 27
click at [1068, 325] on select "Please select a unit units packs" at bounding box center [1065, 331] width 207 height 27
select select
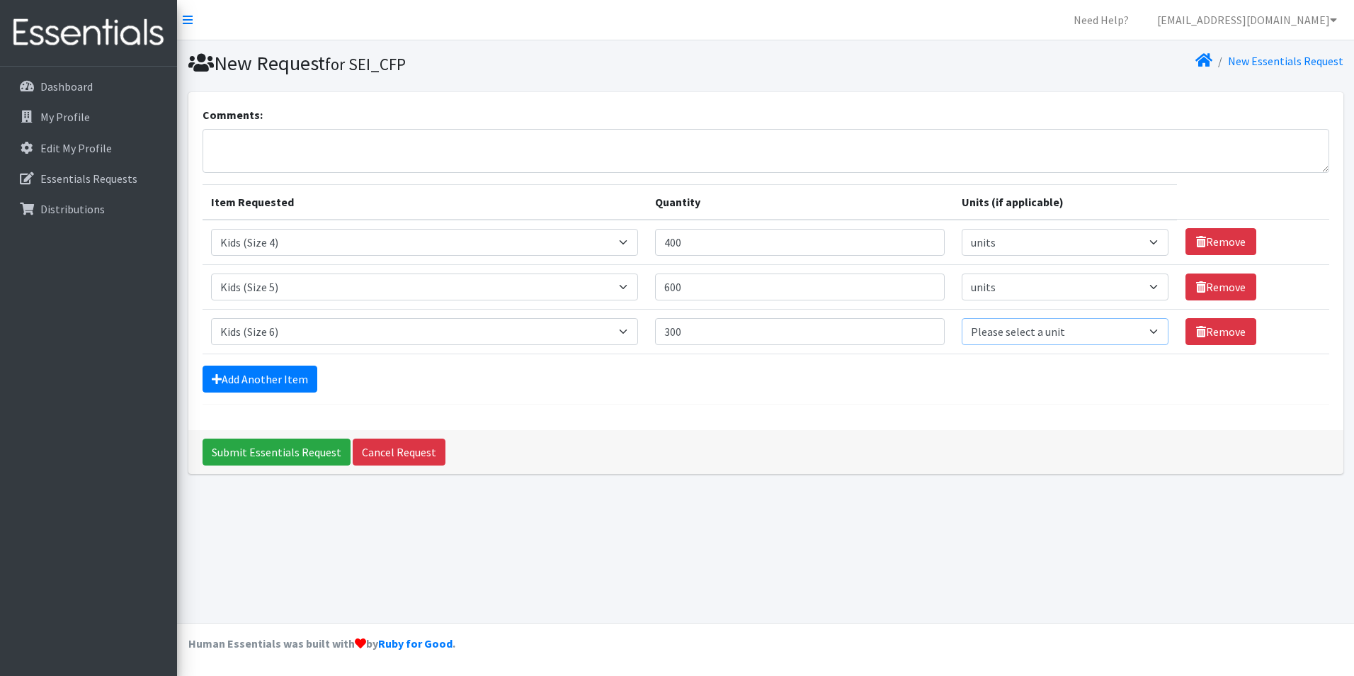
click at [962, 318] on select "Please select a unit units packs" at bounding box center [1065, 331] width 207 height 27
click at [261, 382] on link "Add Another Item" at bounding box center [260, 378] width 115 height 27
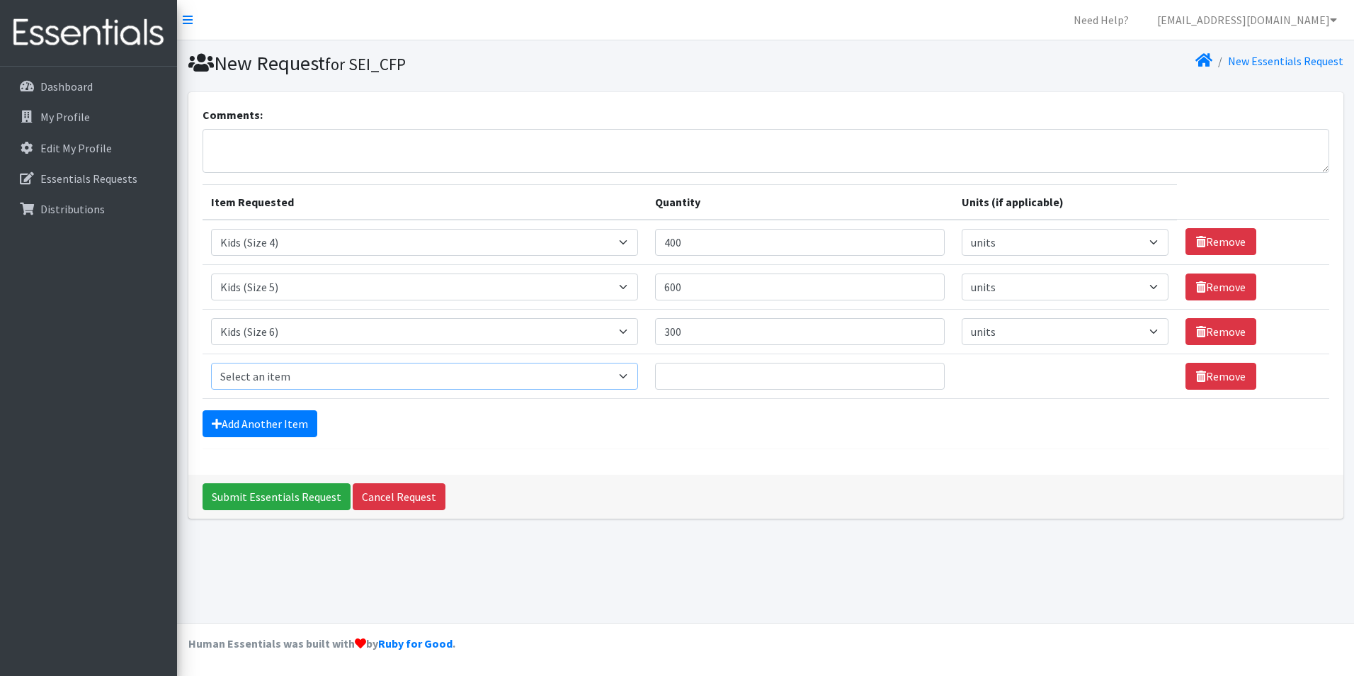
click at [283, 372] on select "Select an item Adult Briefs (Large, approx. 38"-56") Adult Briefs (Medium, appr…" at bounding box center [424, 376] width 427 height 27
select select "1631"
click at [211, 363] on select "Select an item Adult Briefs (Large, approx. 38"-56") Adult Briefs (Medium, appr…" at bounding box center [424, 376] width 427 height 27
click at [839, 381] on input "Quantity" at bounding box center [800, 376] width 290 height 27
type input "300"
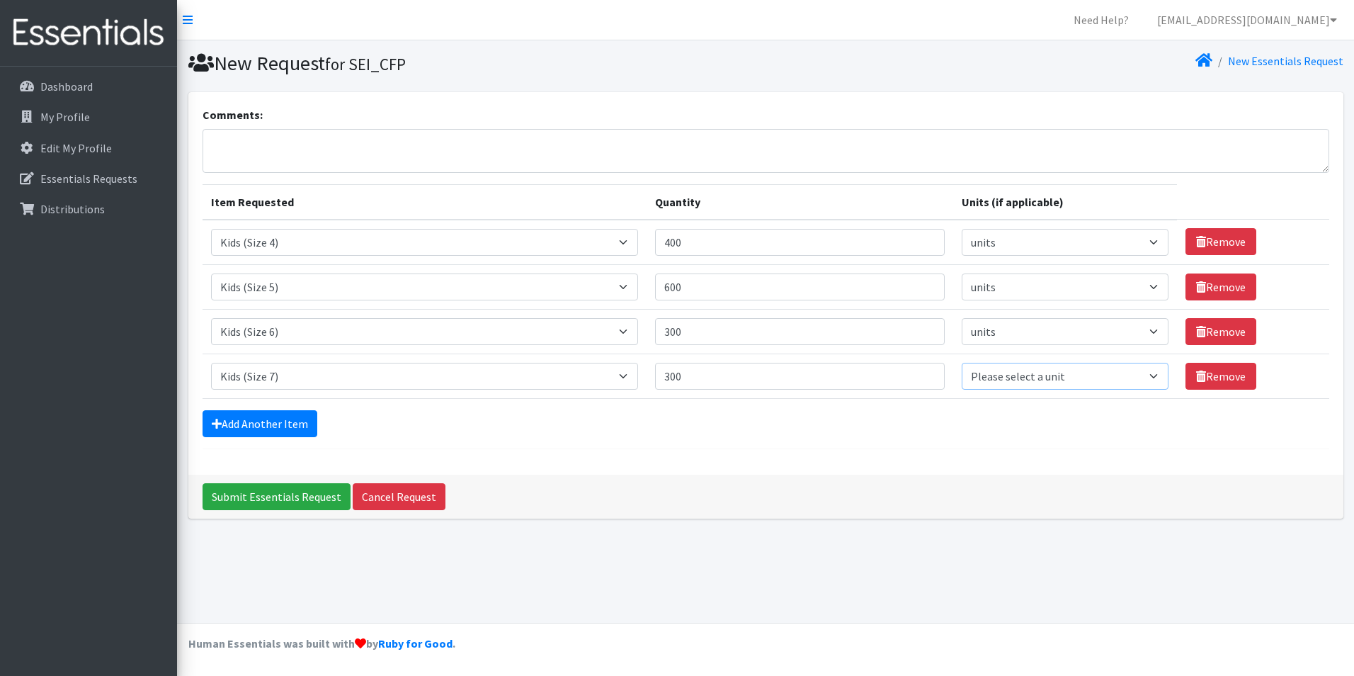
click at [1102, 379] on select "Please select a unit units packs" at bounding box center [1065, 376] width 207 height 27
select select
click at [962, 363] on select "Please select a unit units packs" at bounding box center [1065, 376] width 207 height 27
click at [245, 428] on link "Add Another Item" at bounding box center [260, 423] width 115 height 27
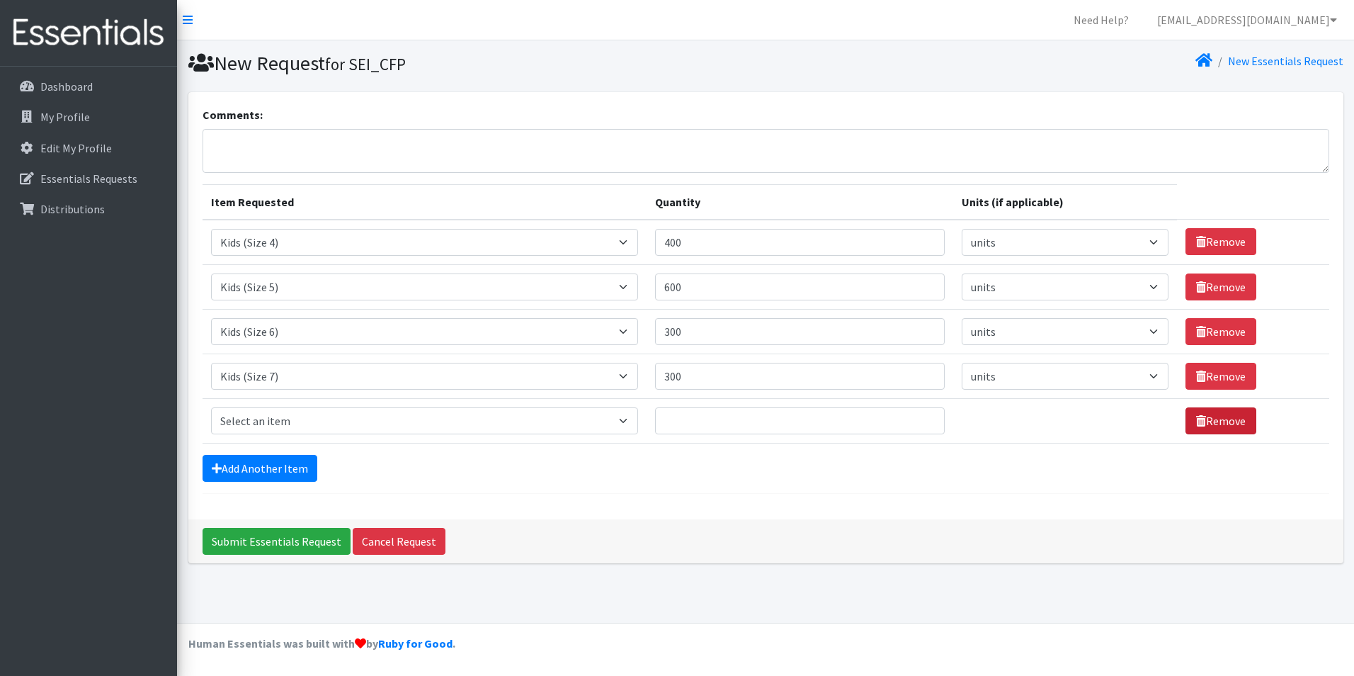
click at [1196, 417] on icon at bounding box center [1201, 420] width 10 height 11
click at [1204, 418] on link "Remove" at bounding box center [1220, 420] width 71 height 27
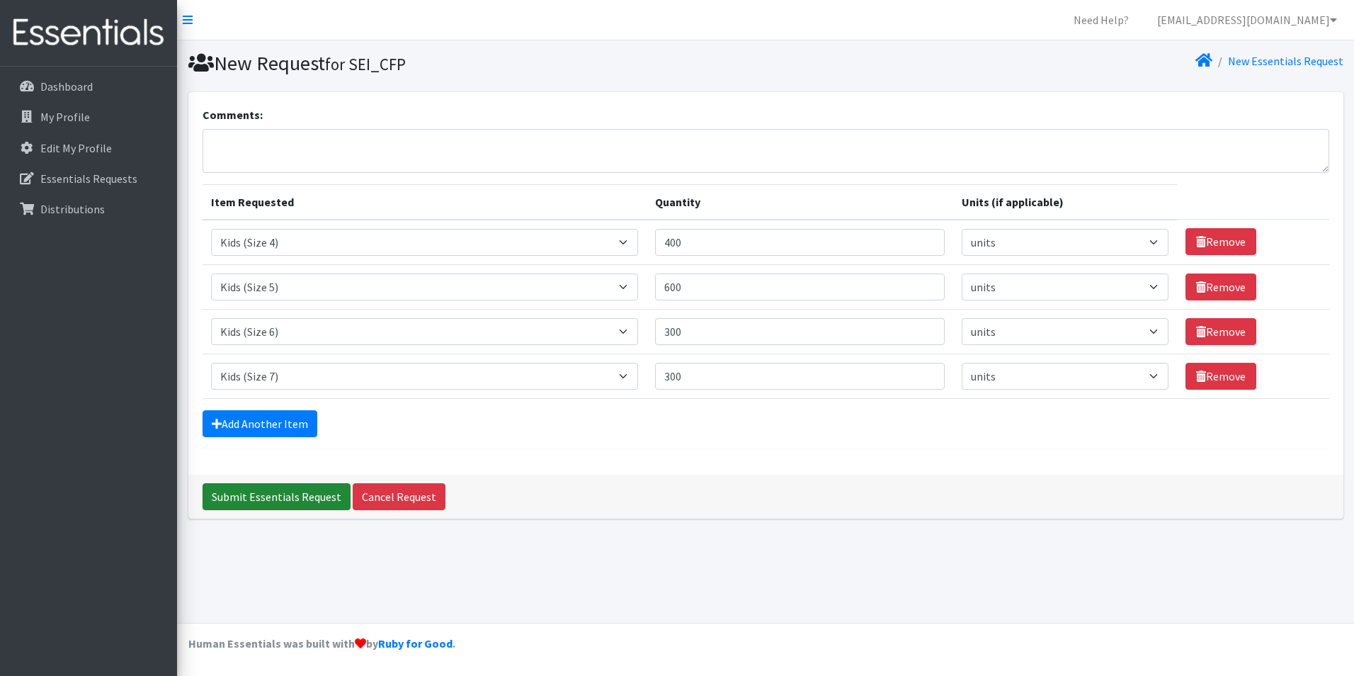
click at [273, 491] on input "Submit Essentials Request" at bounding box center [277, 496] width 148 height 27
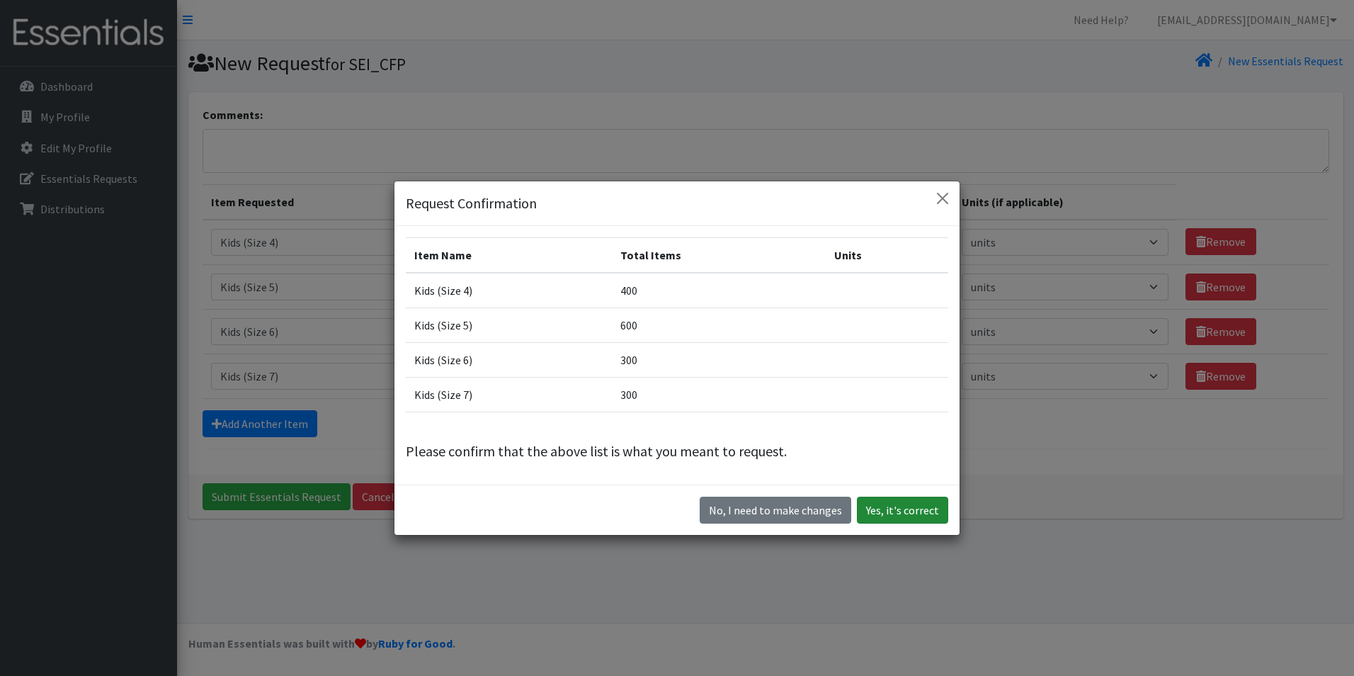
click at [904, 501] on button "Yes, it's correct" at bounding box center [902, 509] width 91 height 27
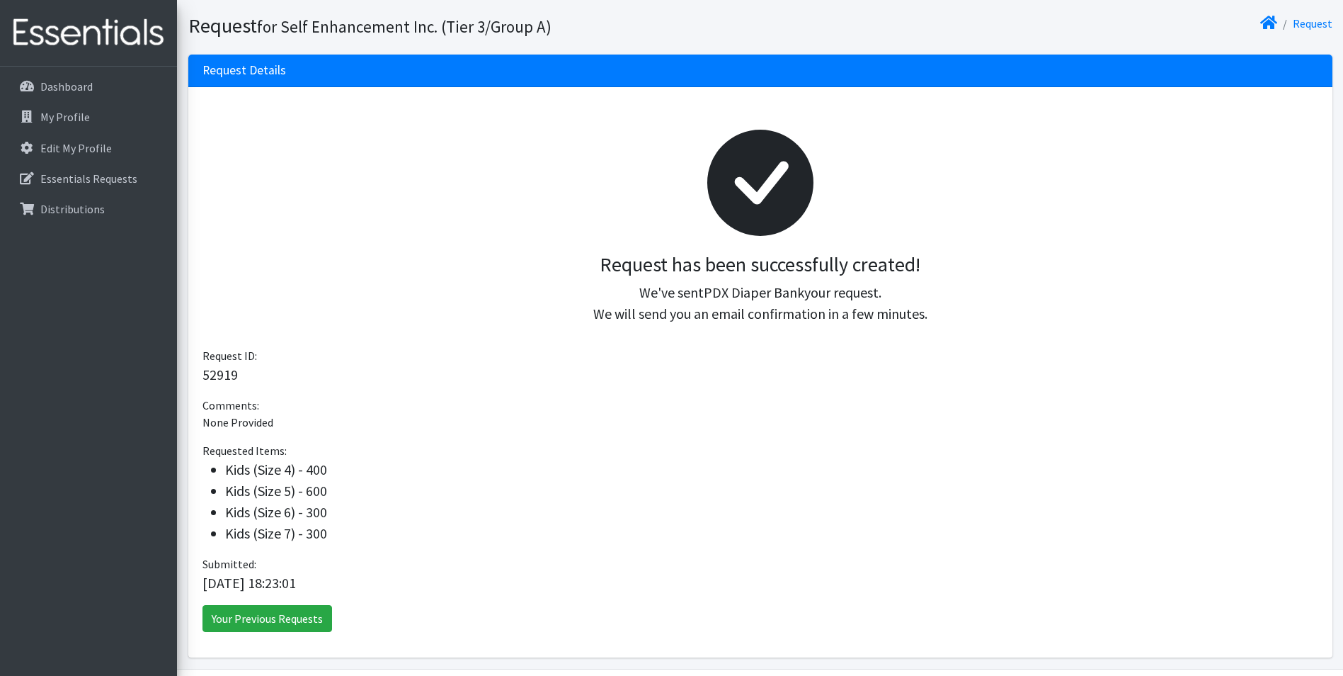
scroll to position [59, 0]
